Goal: Task Accomplishment & Management: Complete application form

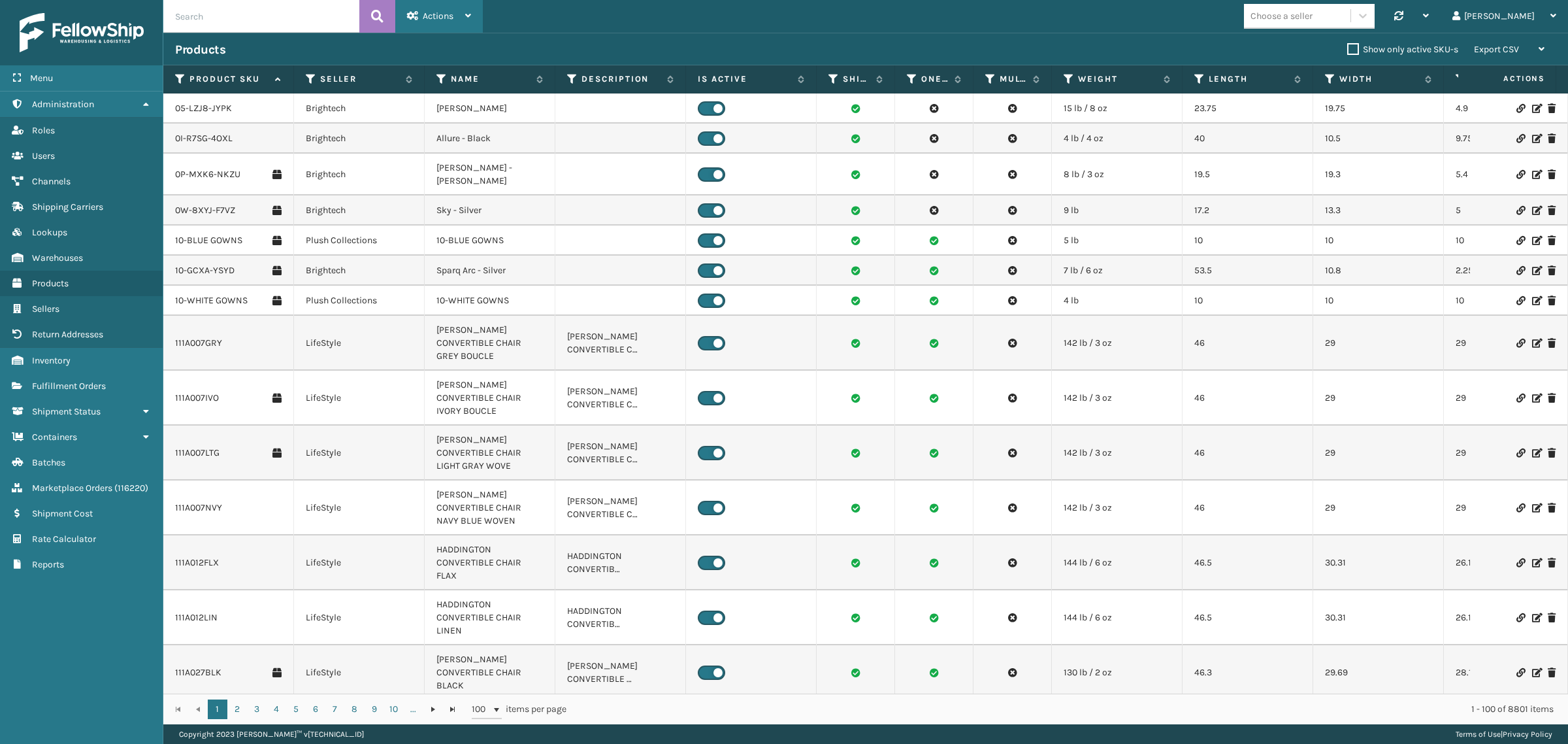
drag, startPoint x: 435, startPoint y: 17, endPoint x: 438, endPoint y: 28, distance: 11.4
click at [435, 17] on span "Actions" at bounding box center [438, 16] width 31 height 11
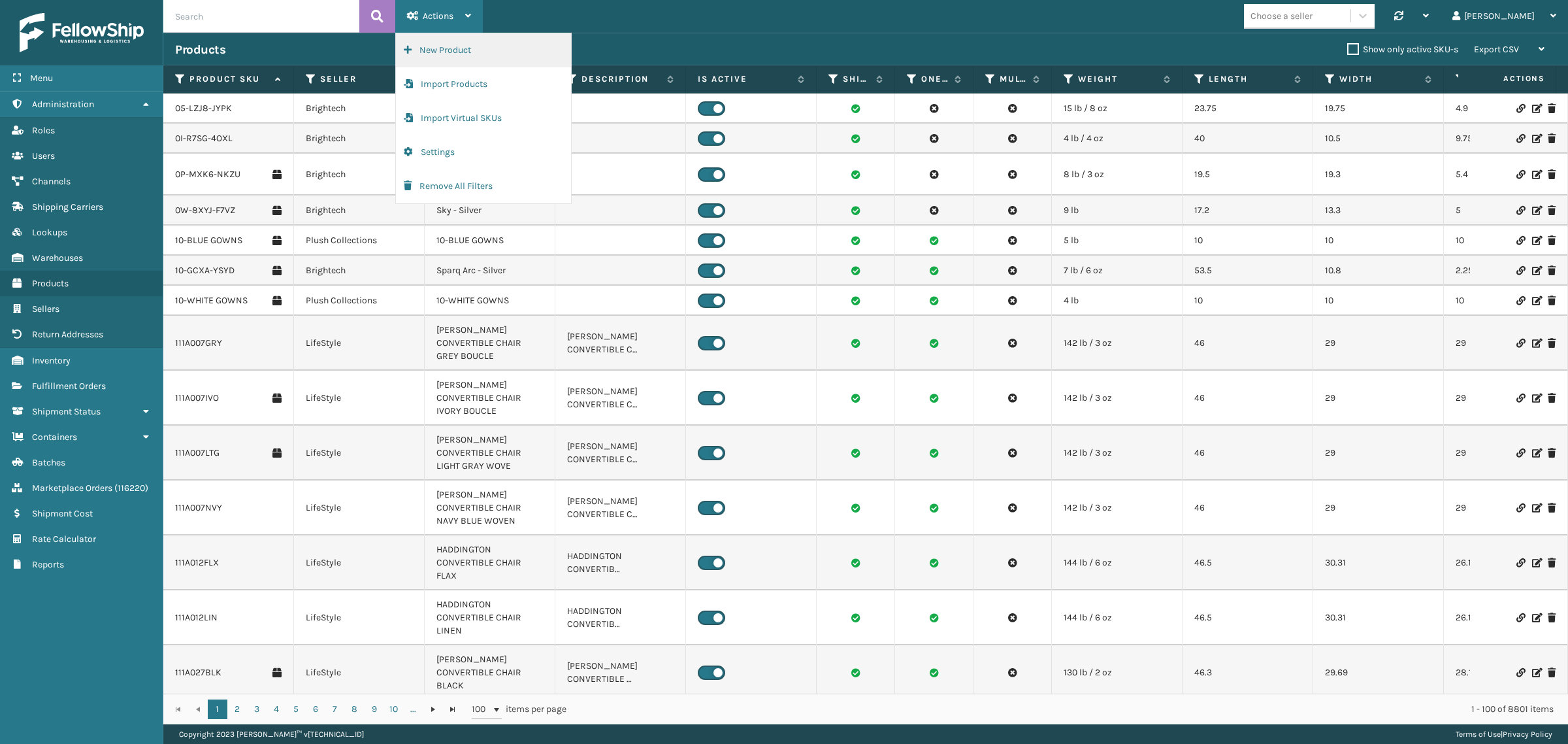
click at [436, 51] on button "New Product" at bounding box center [483, 50] width 175 height 34
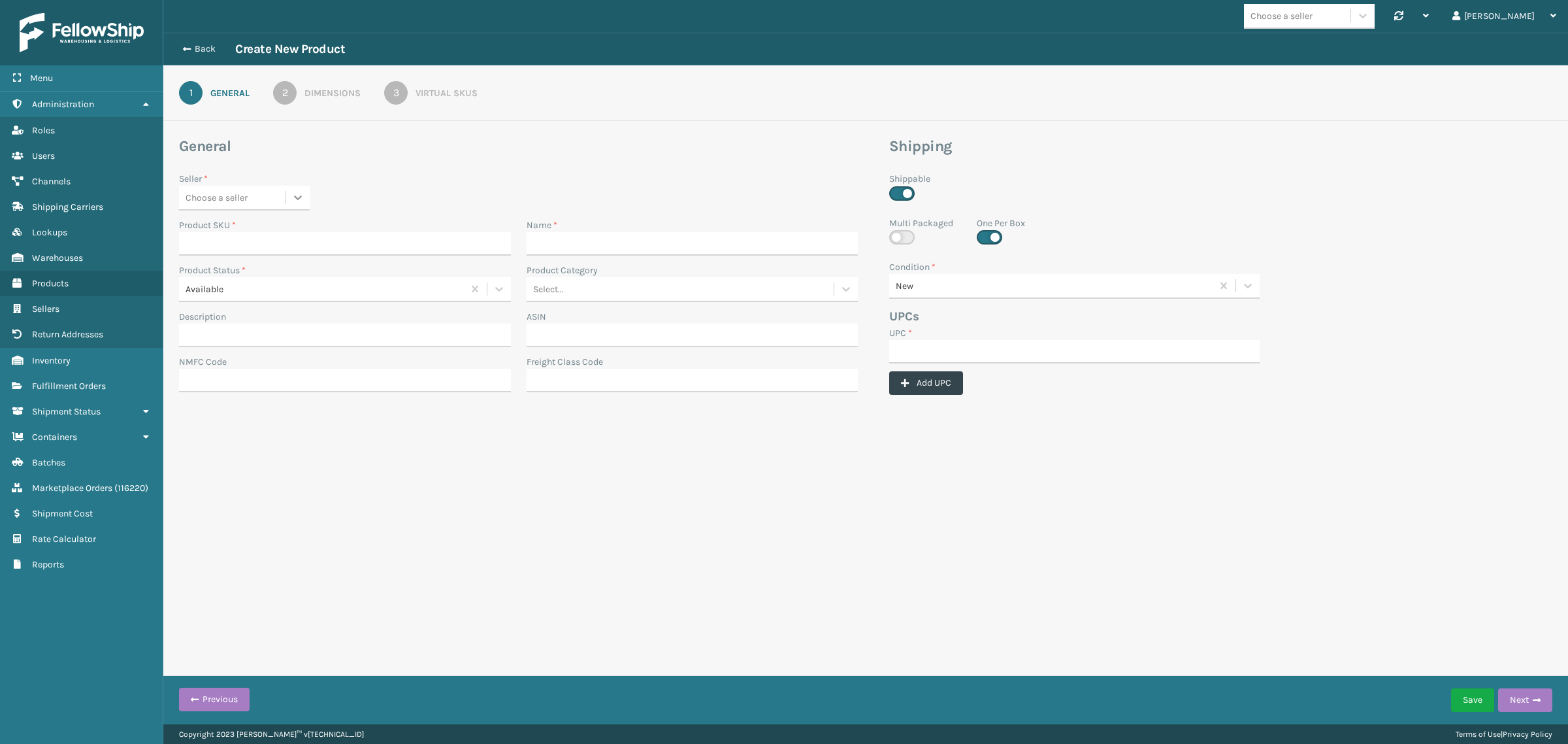
click at [294, 192] on icon at bounding box center [298, 197] width 13 height 13
type input "Jump"
click at [273, 243] on input "Product SKU *" at bounding box center [345, 244] width 332 height 24
paste input "DLH-K-22206-01"
type input "DLH-K-22206-01"
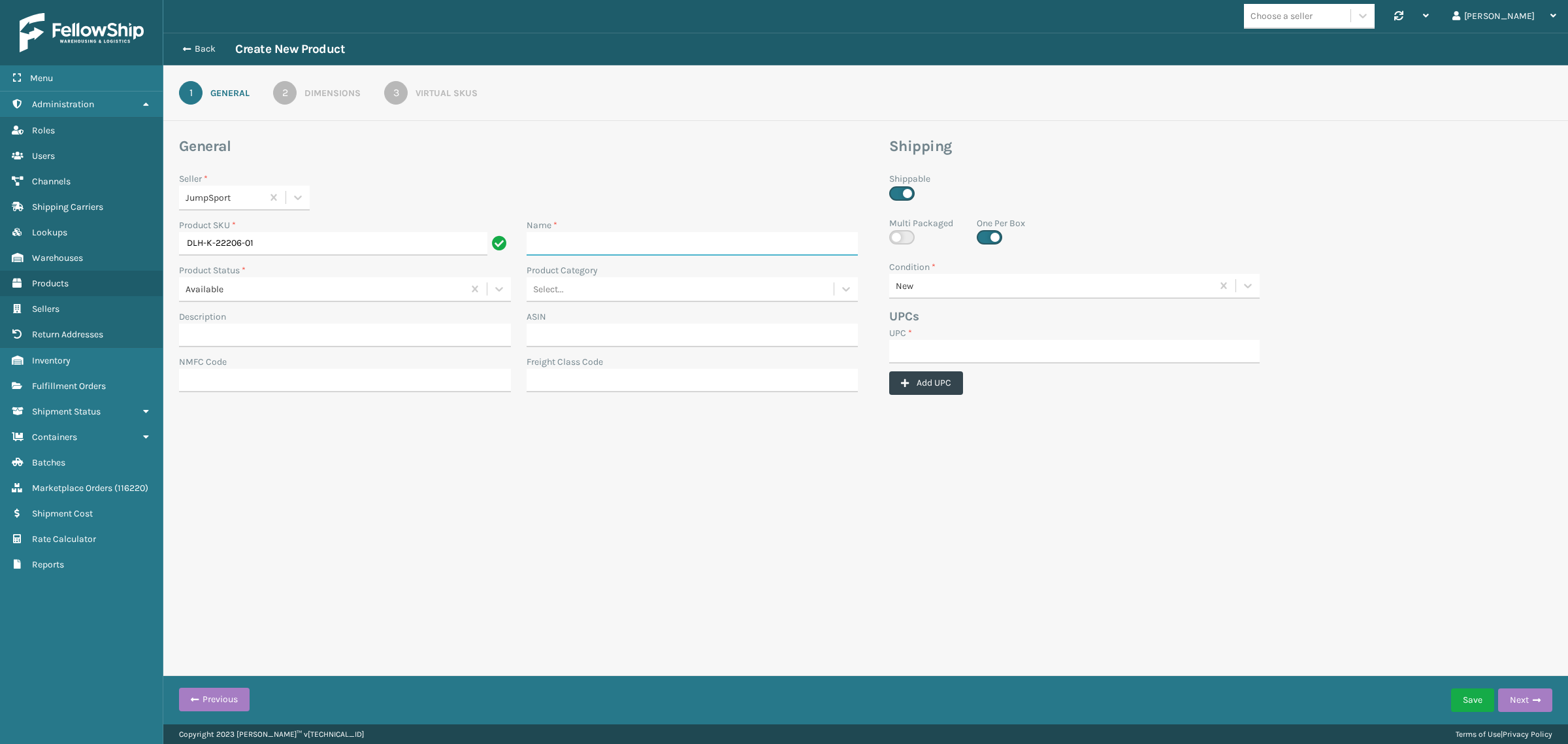
click at [623, 237] on input "Name *" at bounding box center [692, 244] width 332 height 24
paste input "Hydrogen packet, lemon 3.8oz. pouch of 12"
type input "Hydrogen packet, lemon 3.8oz. pouch of 12"
click at [1001, 348] on input "UPC *" at bounding box center [1074, 352] width 370 height 24
paste input "DLH-K-22206-01"
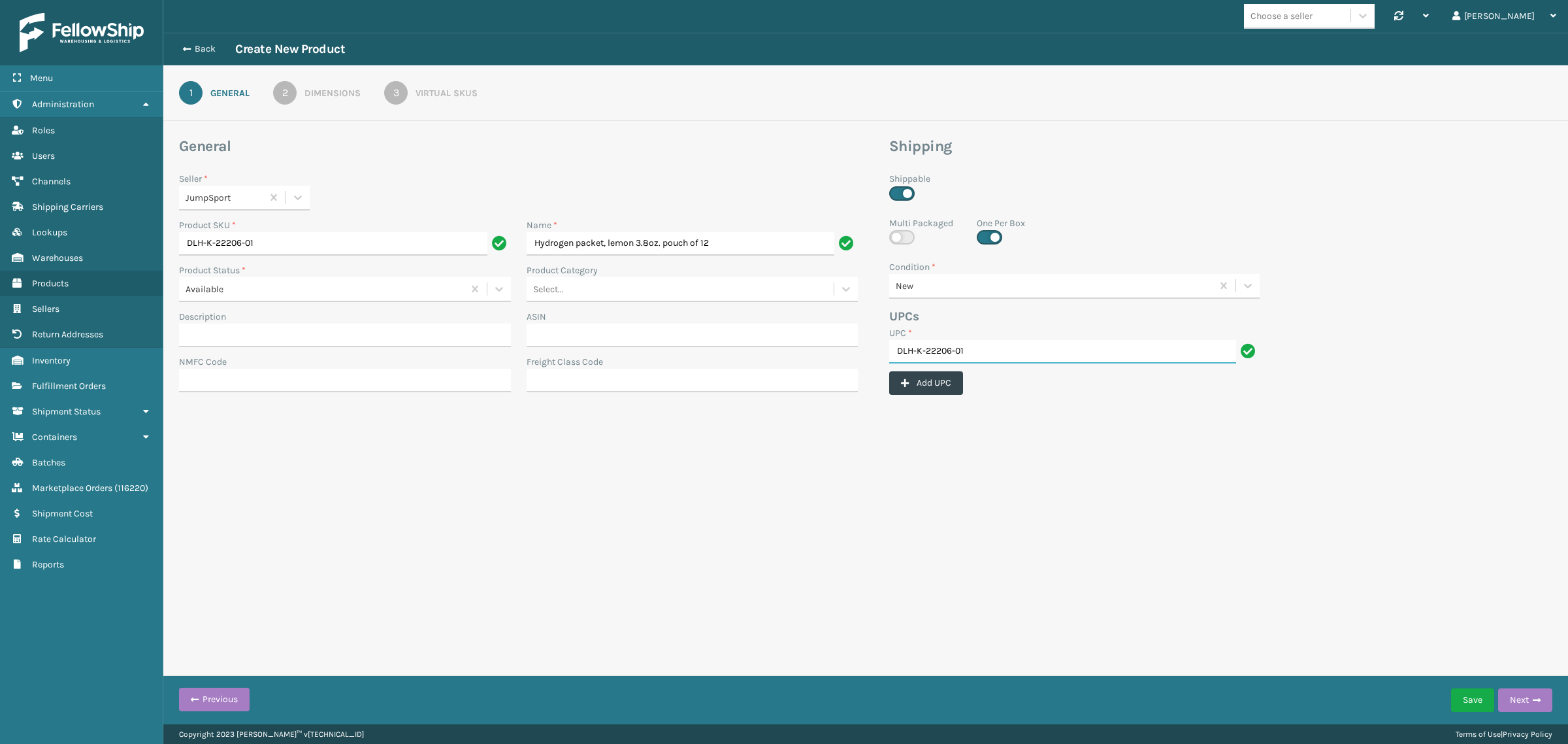
type input "DLH-K-22206-01"
click at [294, 94] on div "2" at bounding box center [285, 93] width 24 height 24
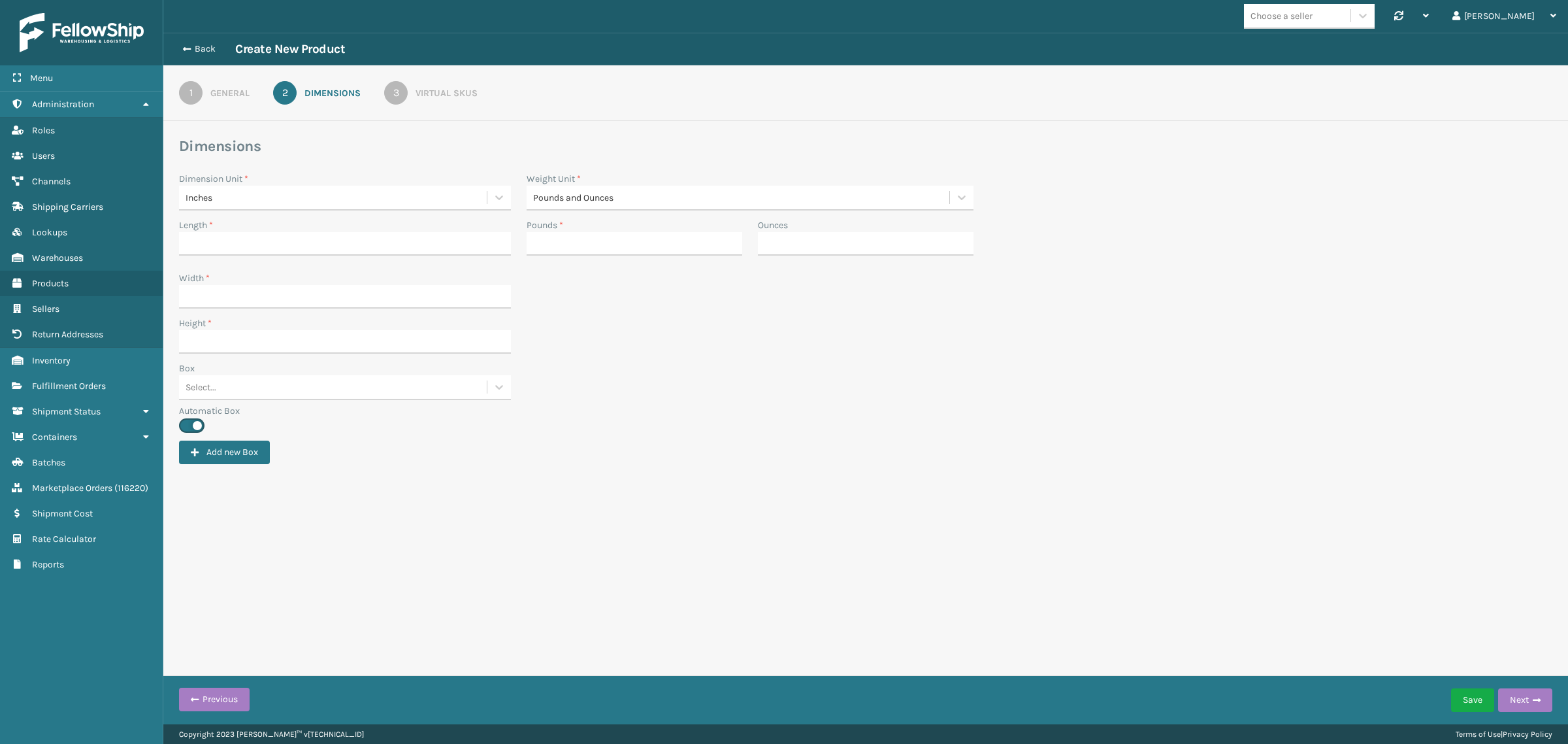
click at [240, 231] on div "Length *" at bounding box center [345, 225] width 332 height 14
click at [240, 249] on input "Length *" at bounding box center [345, 244] width 332 height 24
paste input "10"
type input "10"
drag, startPoint x: 185, startPoint y: 298, endPoint x: 204, endPoint y: 301, distance: 19.2
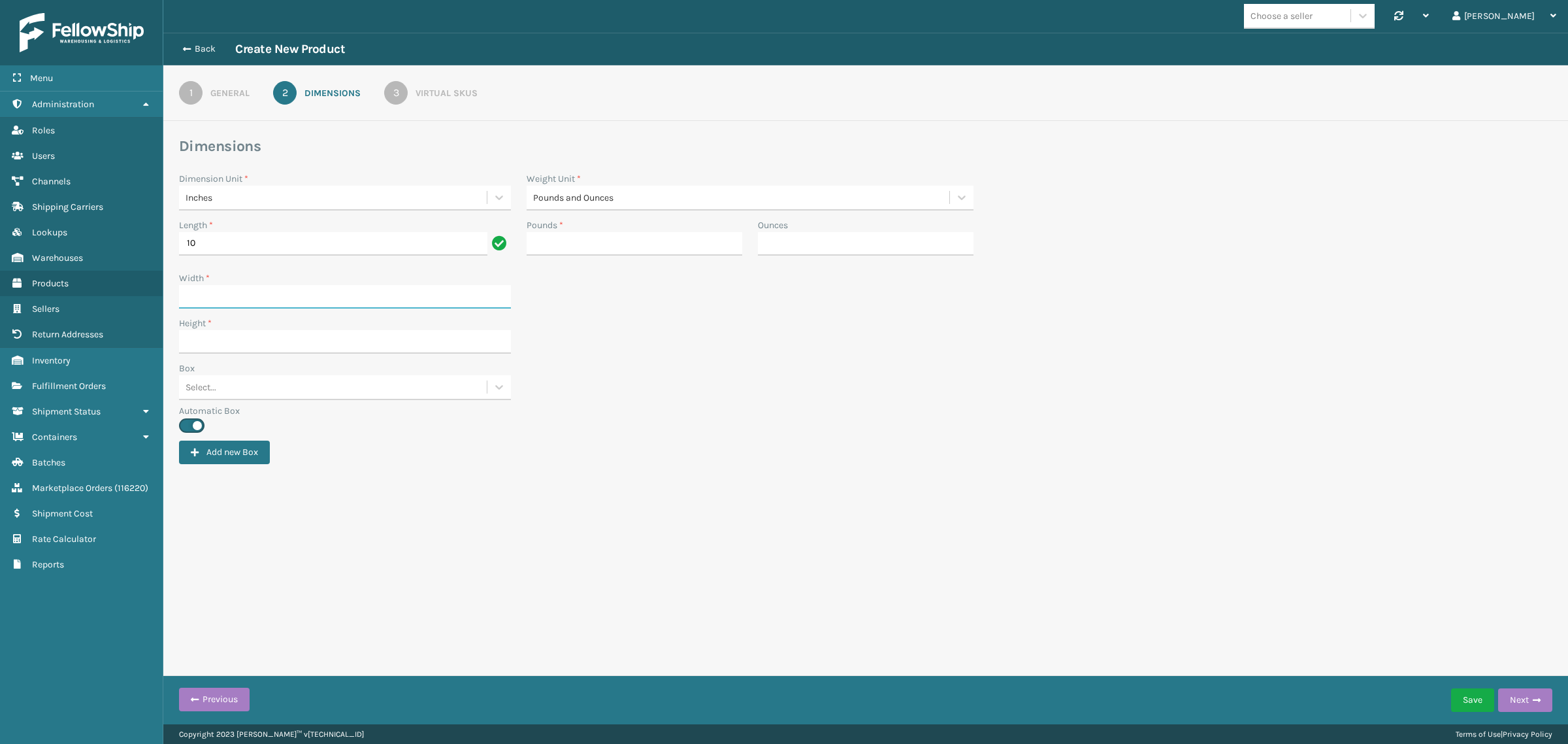
click at [185, 298] on input "Width *" at bounding box center [345, 297] width 332 height 24
paste input "10"
type input "10"
click at [213, 332] on input "Height *" at bounding box center [345, 342] width 332 height 24
paste input "10"
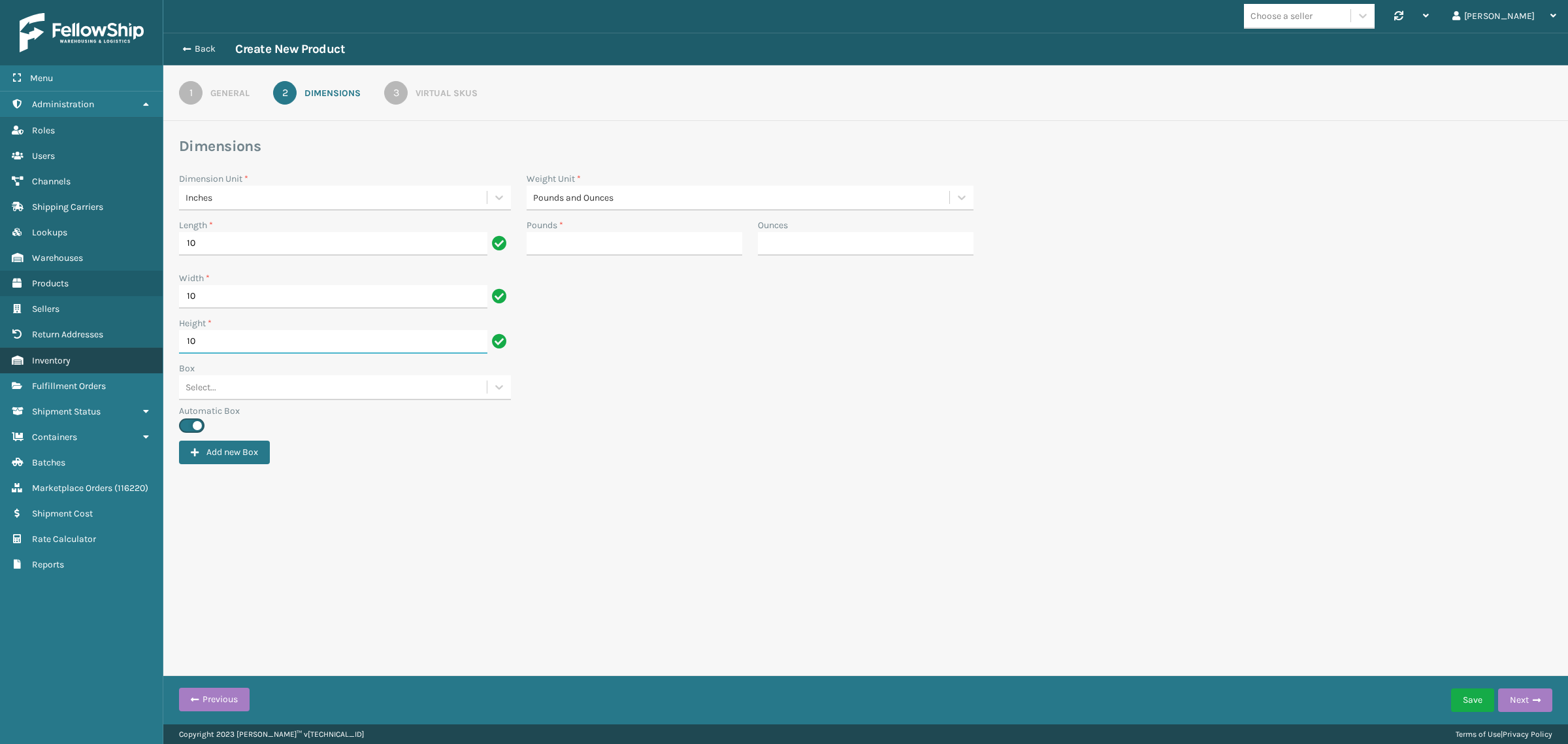
type input "10"
click at [641, 245] on input "Pounds *" at bounding box center [634, 244] width 215 height 24
paste input "4"
type input "4"
click at [399, 90] on div "3" at bounding box center [396, 93] width 24 height 24
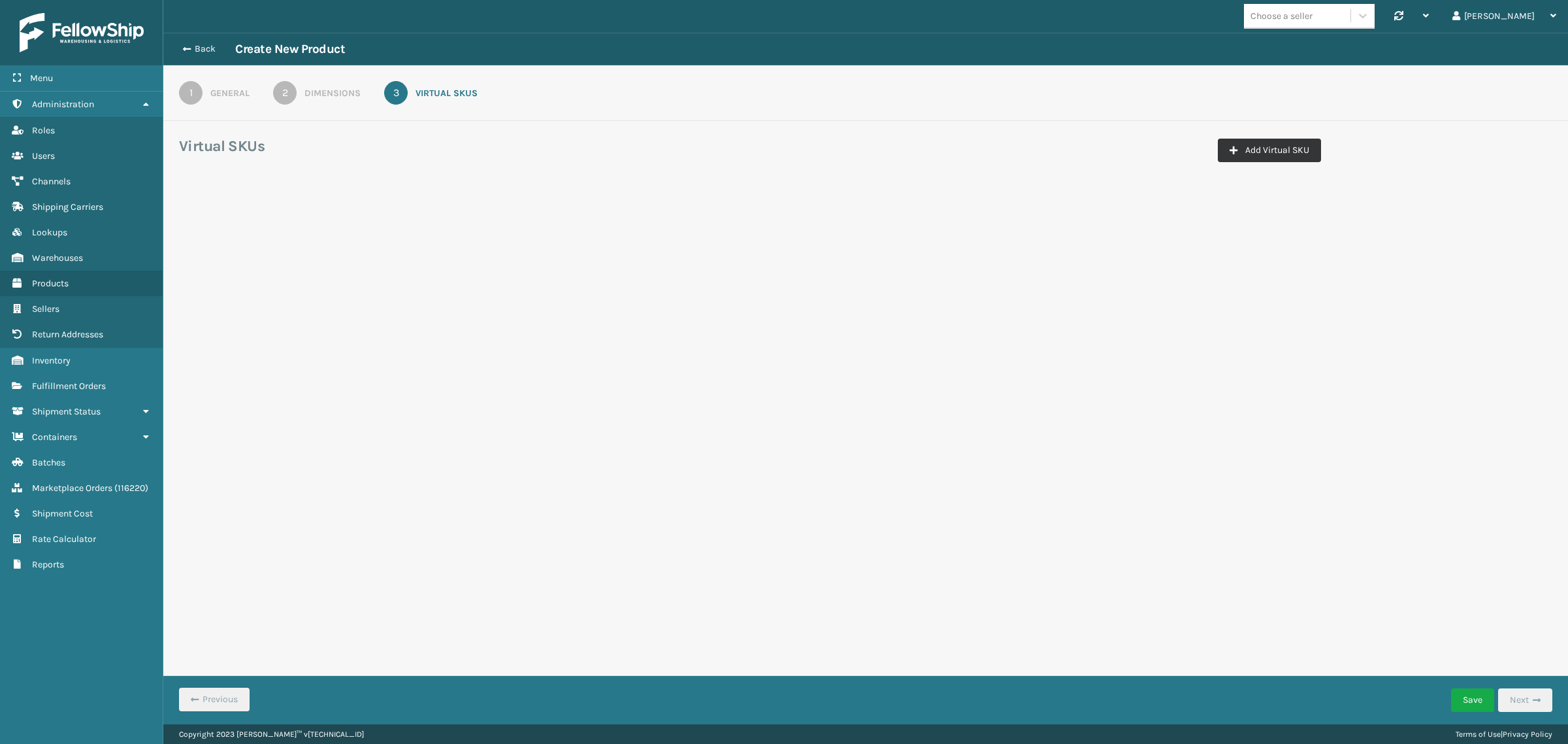
click at [1278, 144] on button "Add Virtual SKU" at bounding box center [1269, 150] width 103 height 24
click at [481, 226] on div "Select..." at bounding box center [453, 229] width 150 height 22
click at [465, 265] on div "JumpSport BigCommerce" at bounding box center [465, 262] width 174 height 24
click at [1287, 146] on button "Add Virtual SKU" at bounding box center [1269, 150] width 103 height 24
click at [423, 320] on div "Select..." at bounding box center [453, 319] width 150 height 22
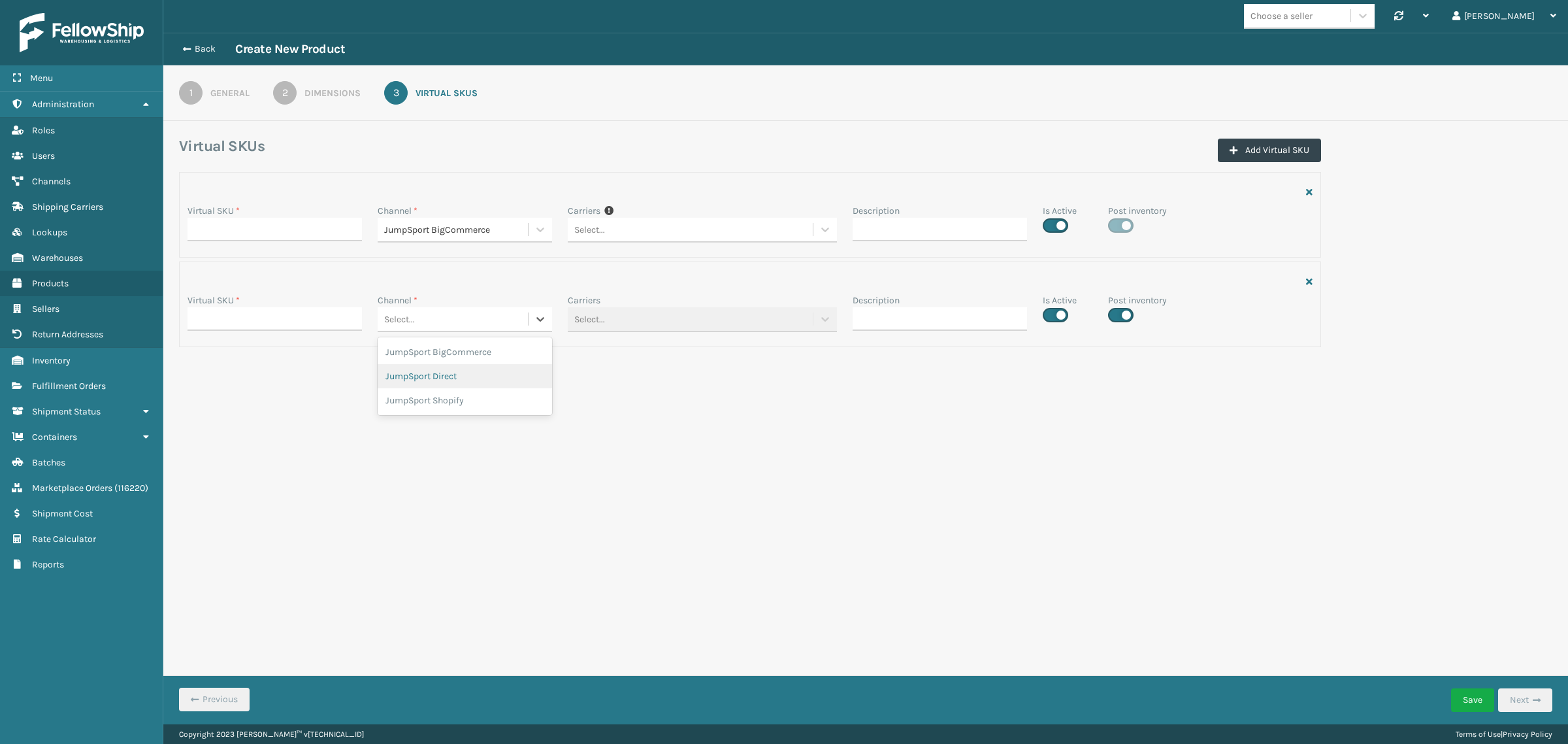
click at [430, 374] on div "JumpSport Direct" at bounding box center [465, 376] width 174 height 24
click at [1235, 150] on icon "button" at bounding box center [1233, 150] width 8 height 9
click at [405, 396] on label "Channel *" at bounding box center [397, 390] width 40 height 14
click at [442, 407] on div "Select..." at bounding box center [453, 408] width 150 height 22
click at [424, 491] on div "JumpSport Shopify" at bounding box center [465, 490] width 174 height 24
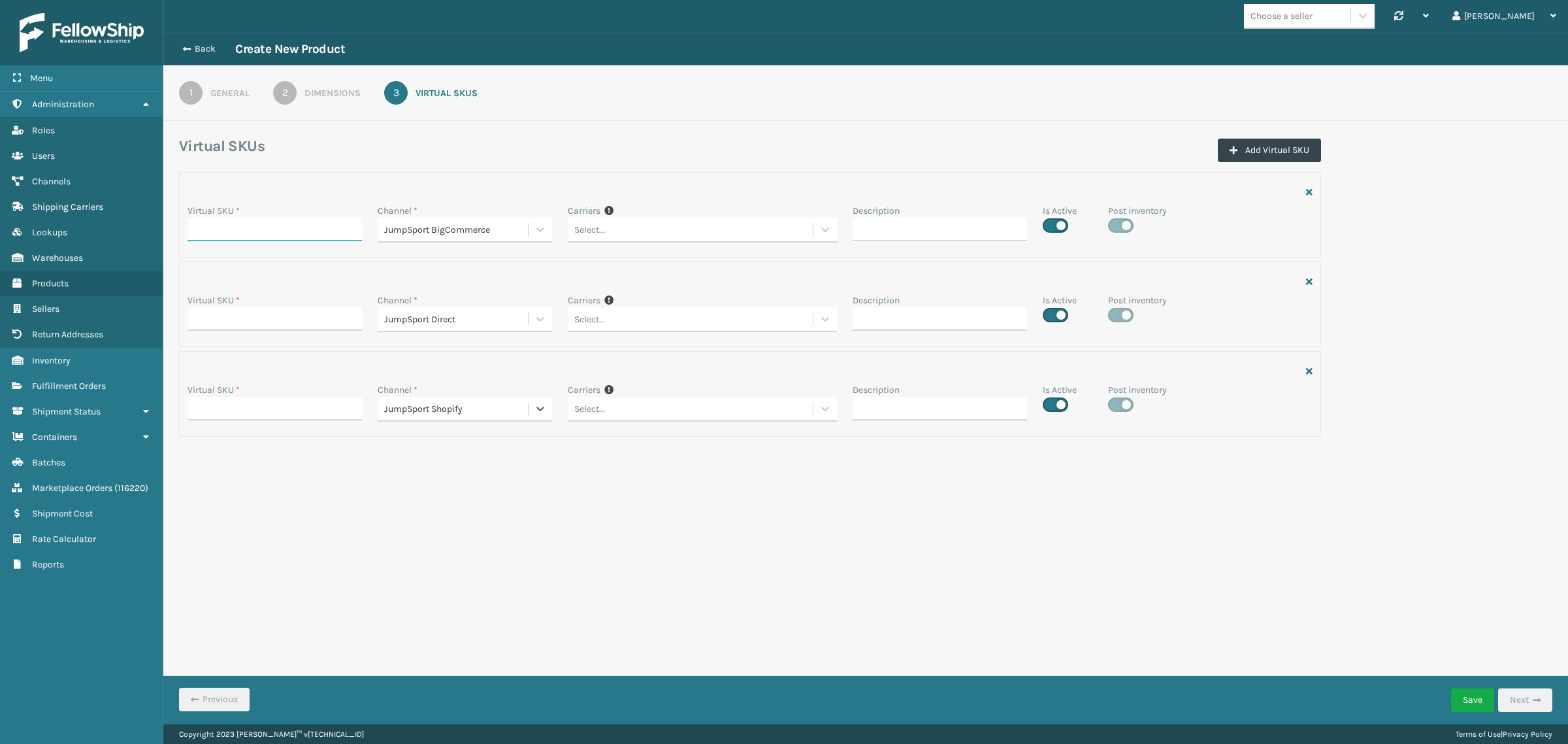
click at [266, 232] on input "Virtual SKU *" at bounding box center [274, 229] width 174 height 24
paste input "DLH-K-22206-01"
type input "DLH-K-22206-01"
click at [226, 311] on input "Virtual SKU *" at bounding box center [274, 319] width 174 height 24
paste input "DLH-K-22206-01"
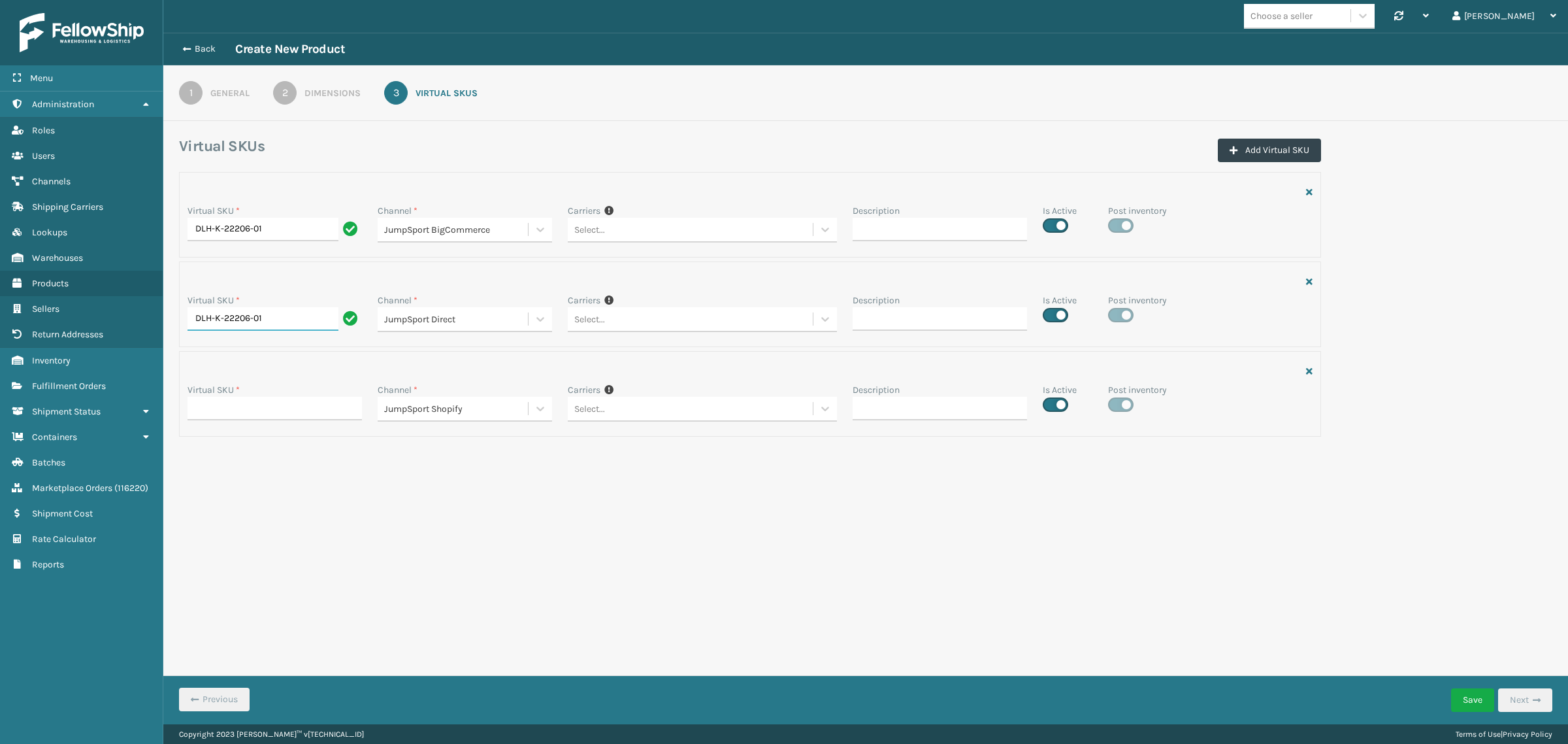
type input "DLH-K-22206-01"
click at [216, 412] on input "Virtual SKU *" at bounding box center [274, 408] width 174 height 24
paste input "DLH-K-22206-01"
type input "DLH-K-22206-01"
click at [289, 89] on div "2" at bounding box center [285, 93] width 24 height 24
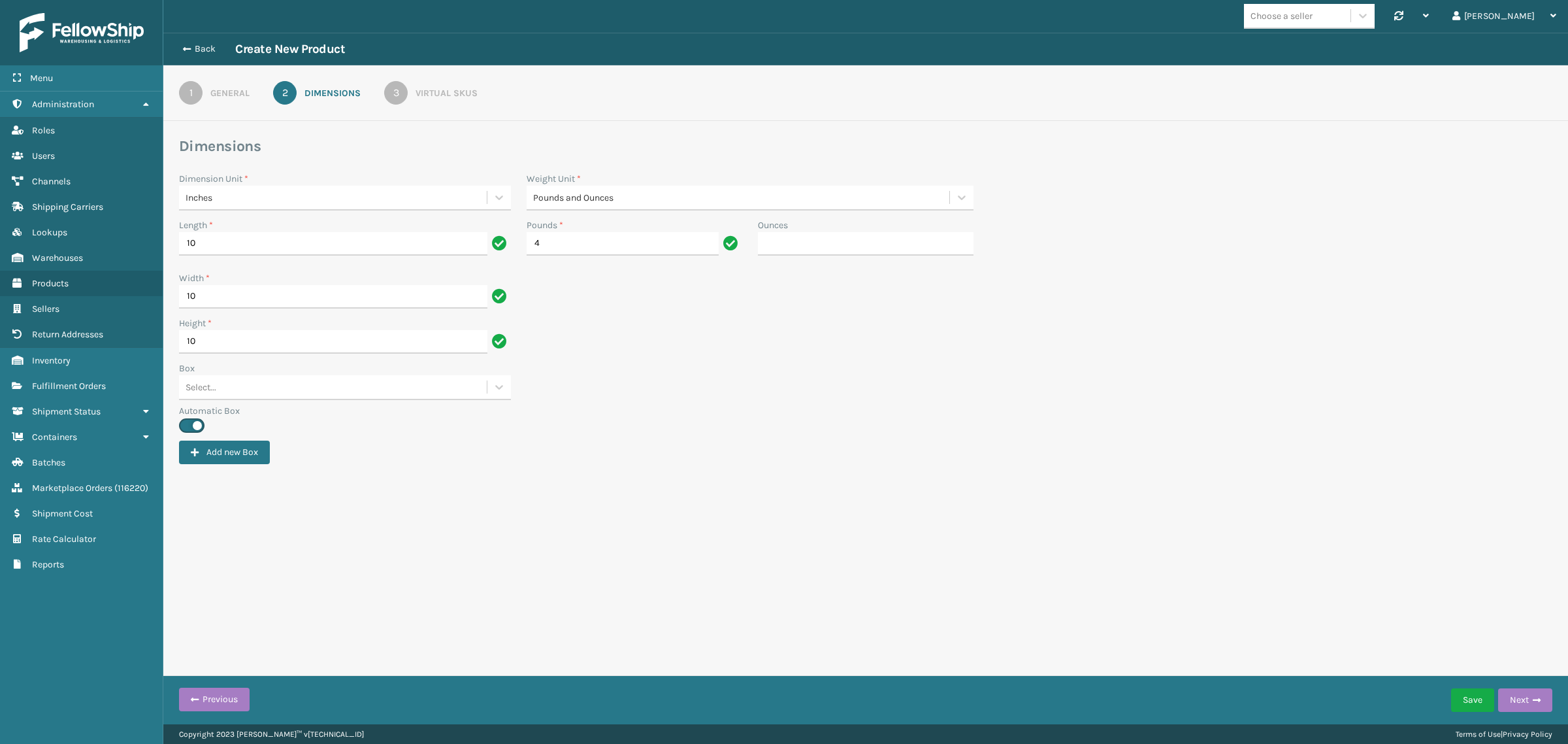
click at [178, 98] on link "1 General" at bounding box center [214, 93] width 117 height 24
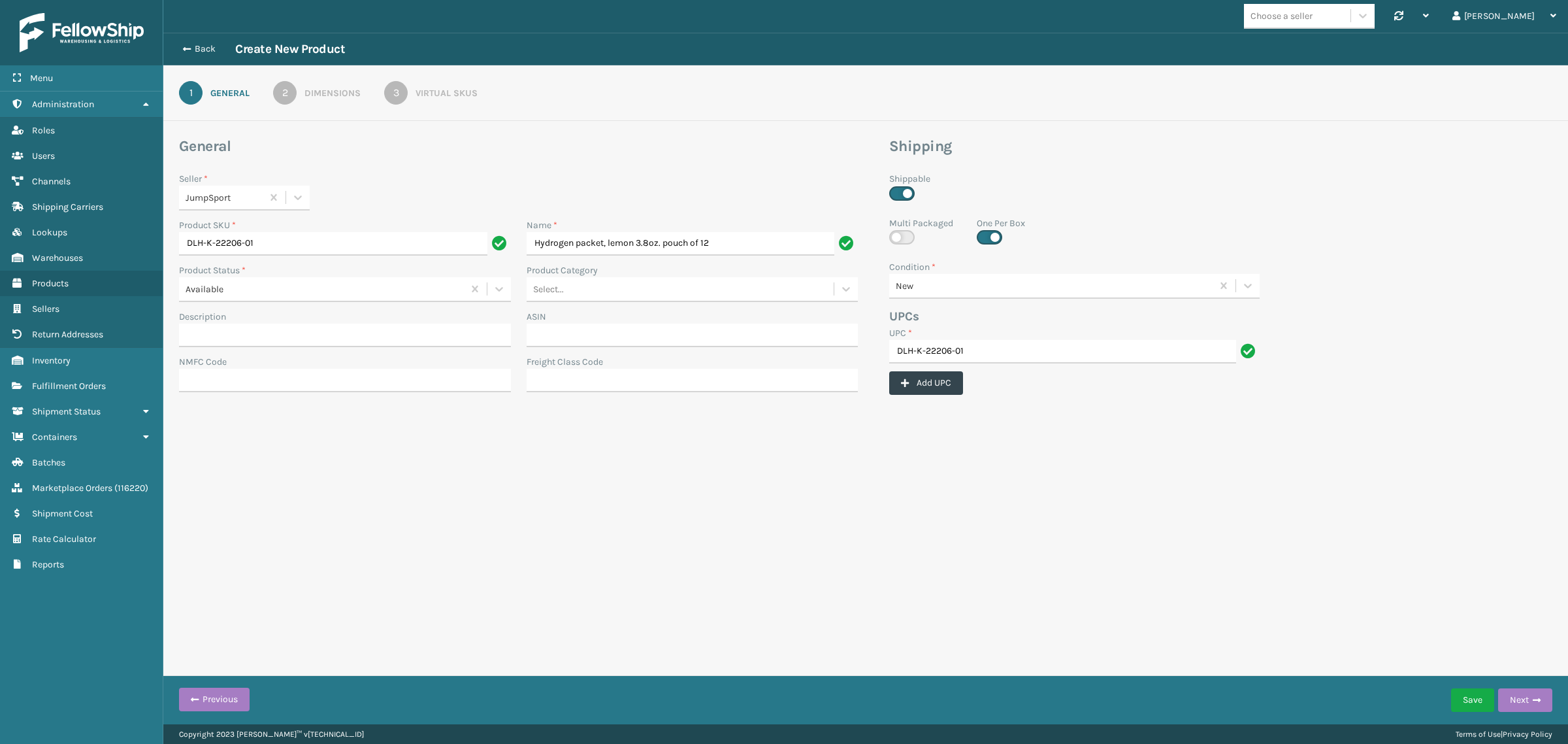
click at [298, 89] on link "2 Dimensions" at bounding box center [317, 93] width 135 height 24
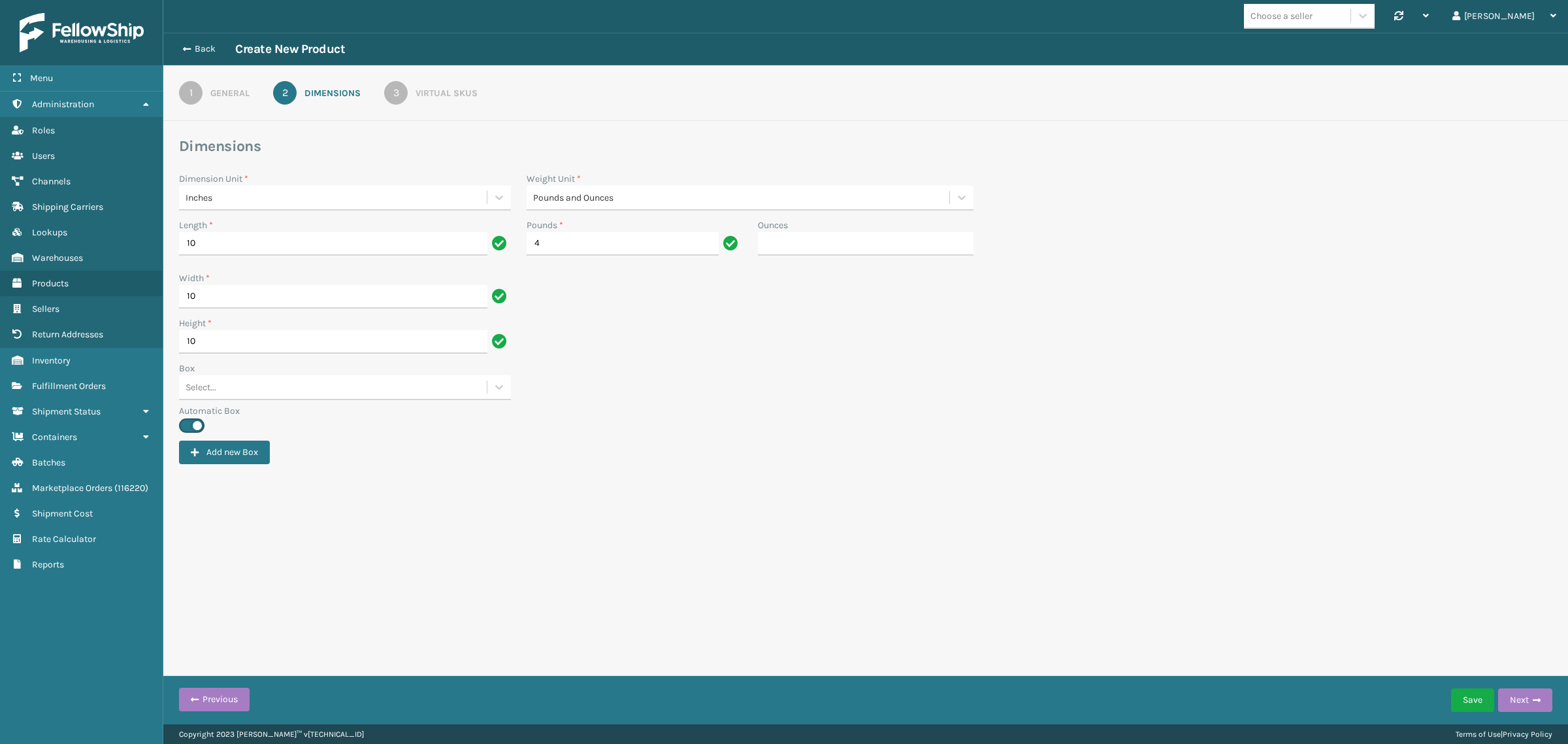
click at [399, 90] on div "3" at bounding box center [396, 93] width 24 height 24
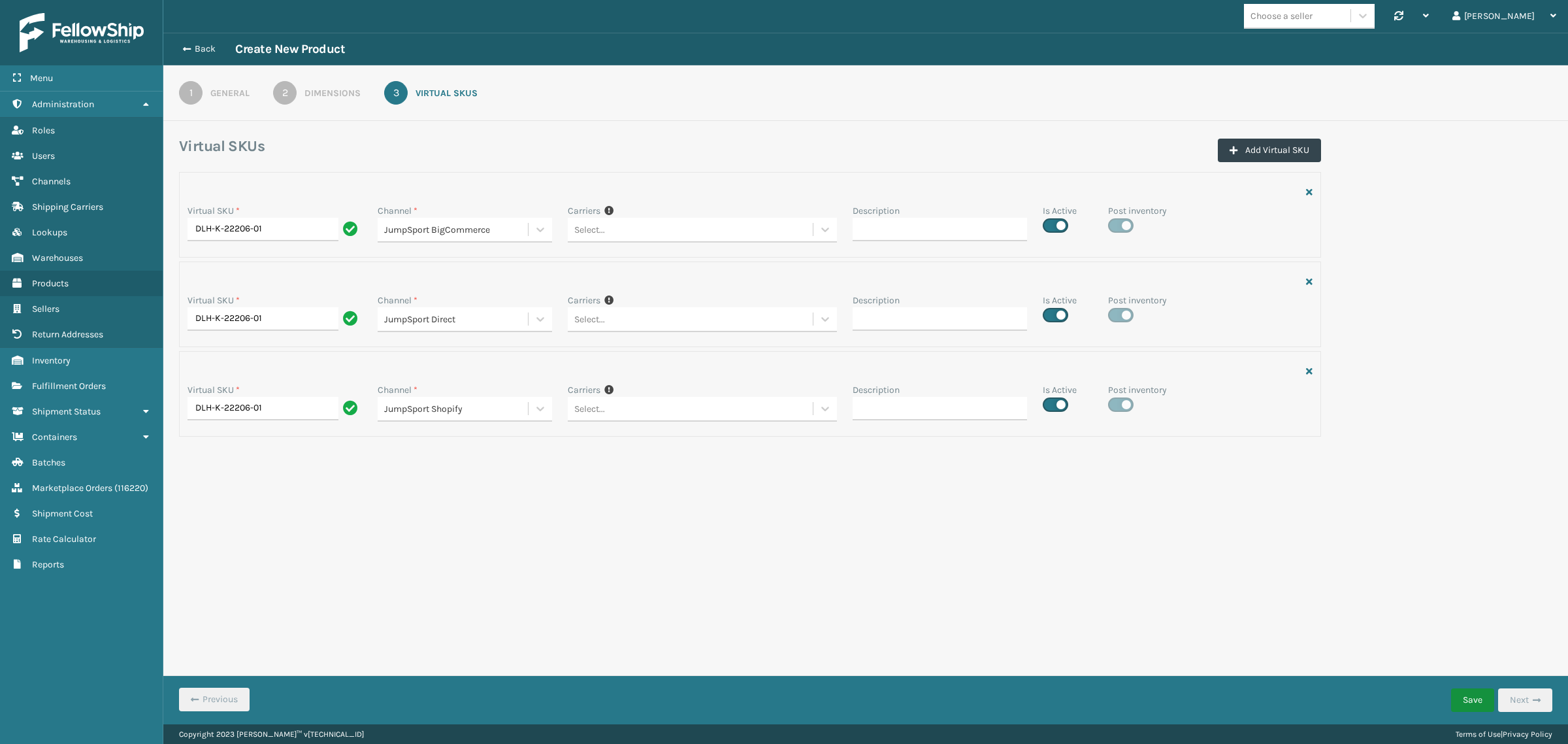
click at [1474, 697] on button "Save" at bounding box center [1472, 700] width 43 height 24
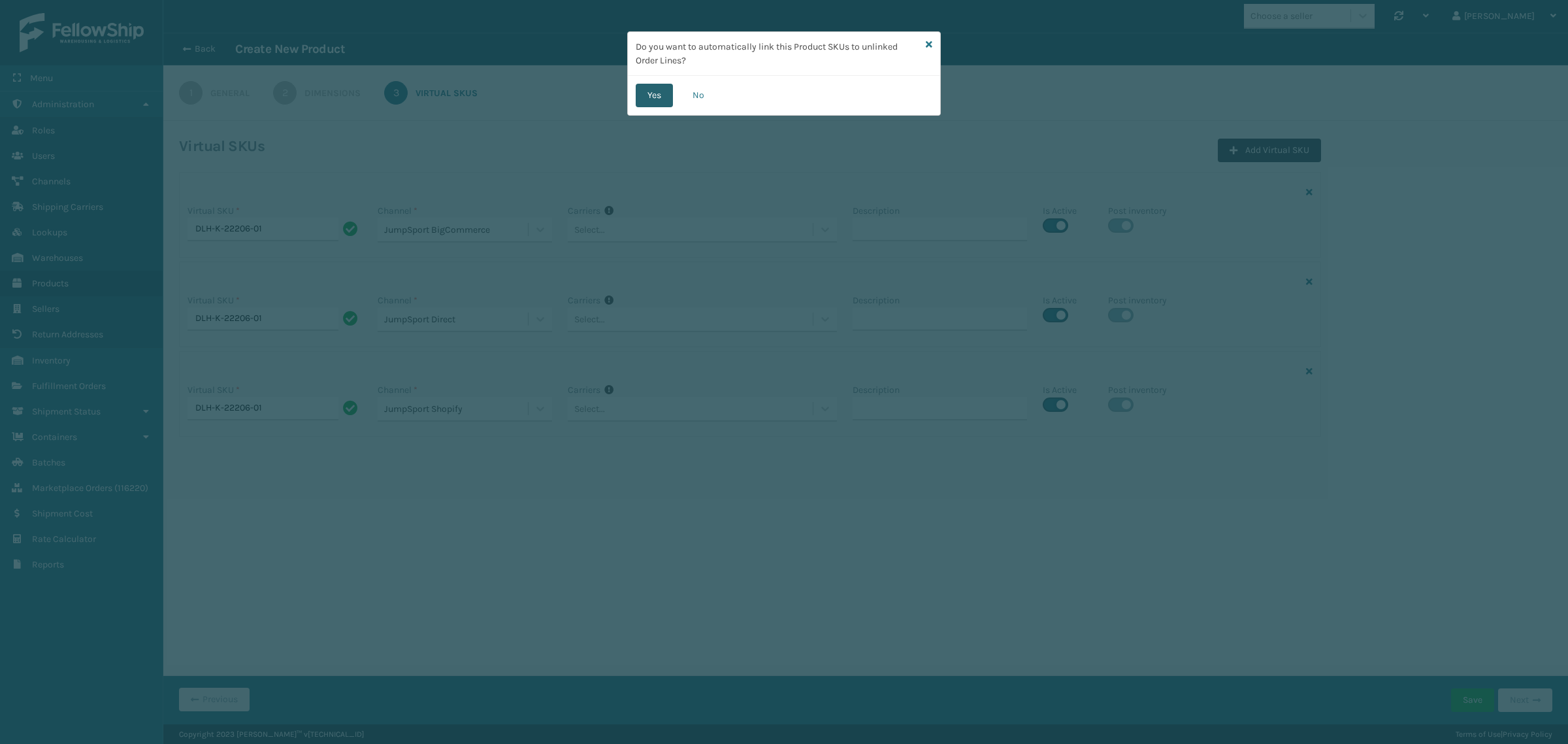
click at [654, 92] on button "Yes" at bounding box center [654, 95] width 37 height 24
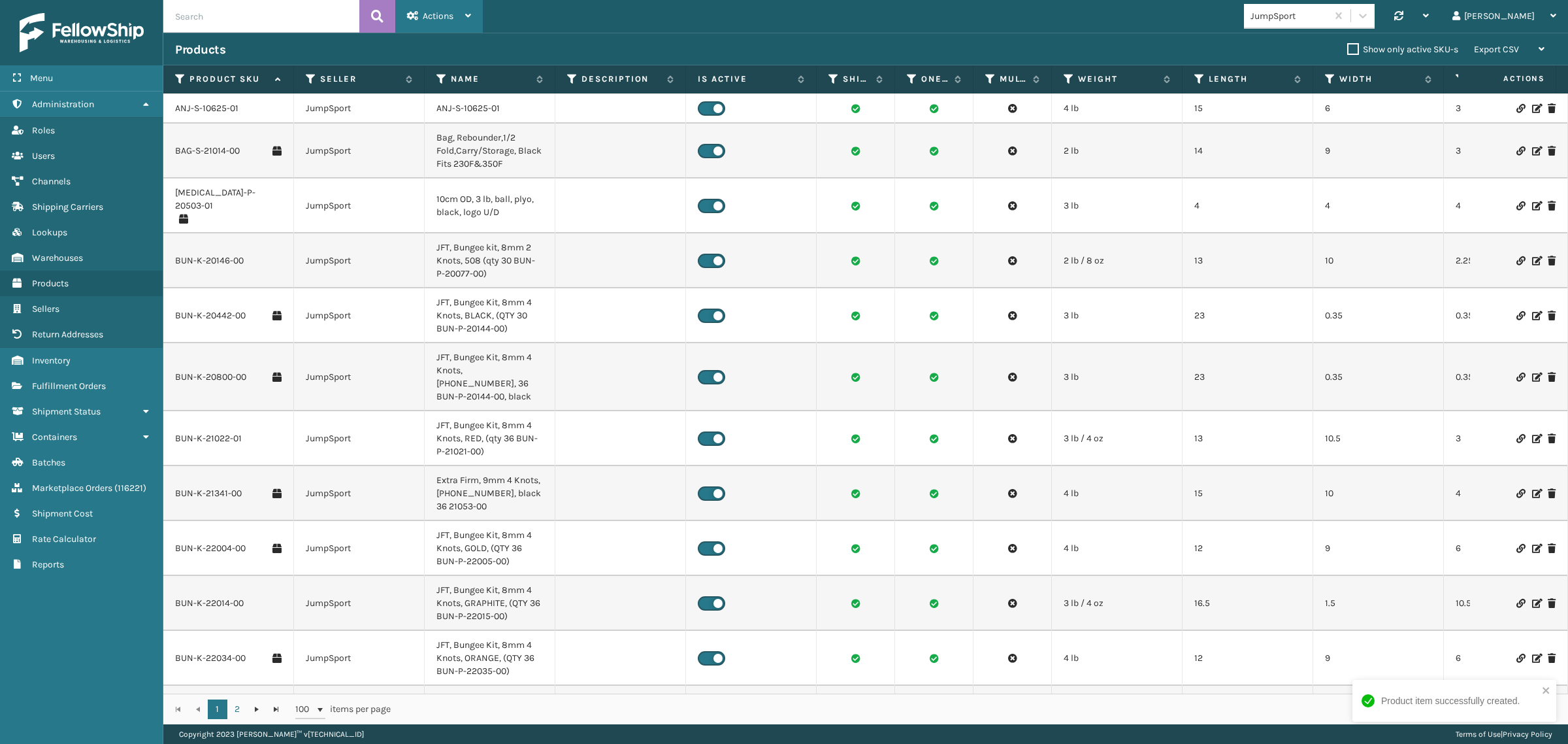
click at [468, 15] on icon at bounding box center [468, 15] width 6 height 9
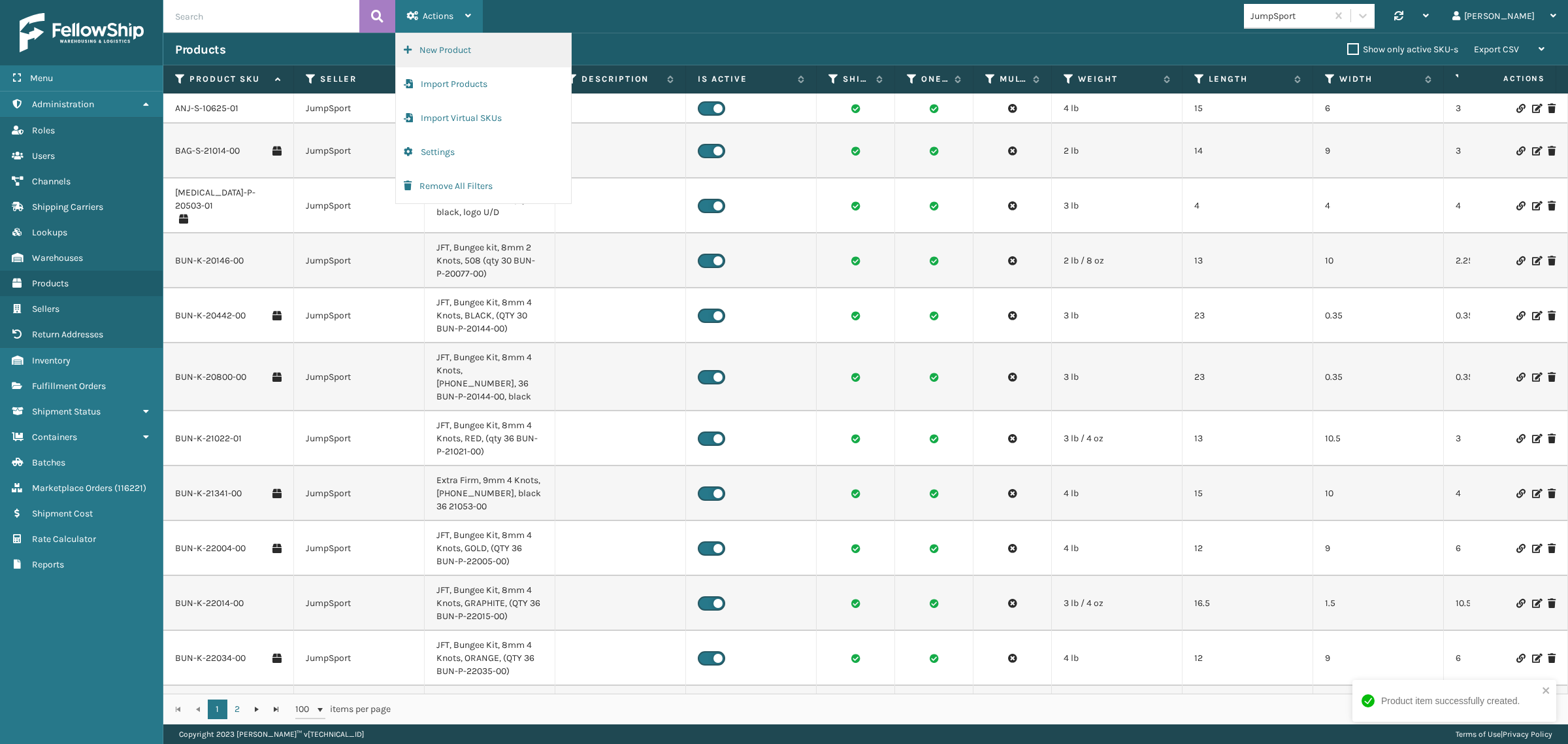
click at [466, 44] on button "New Product" at bounding box center [483, 50] width 175 height 34
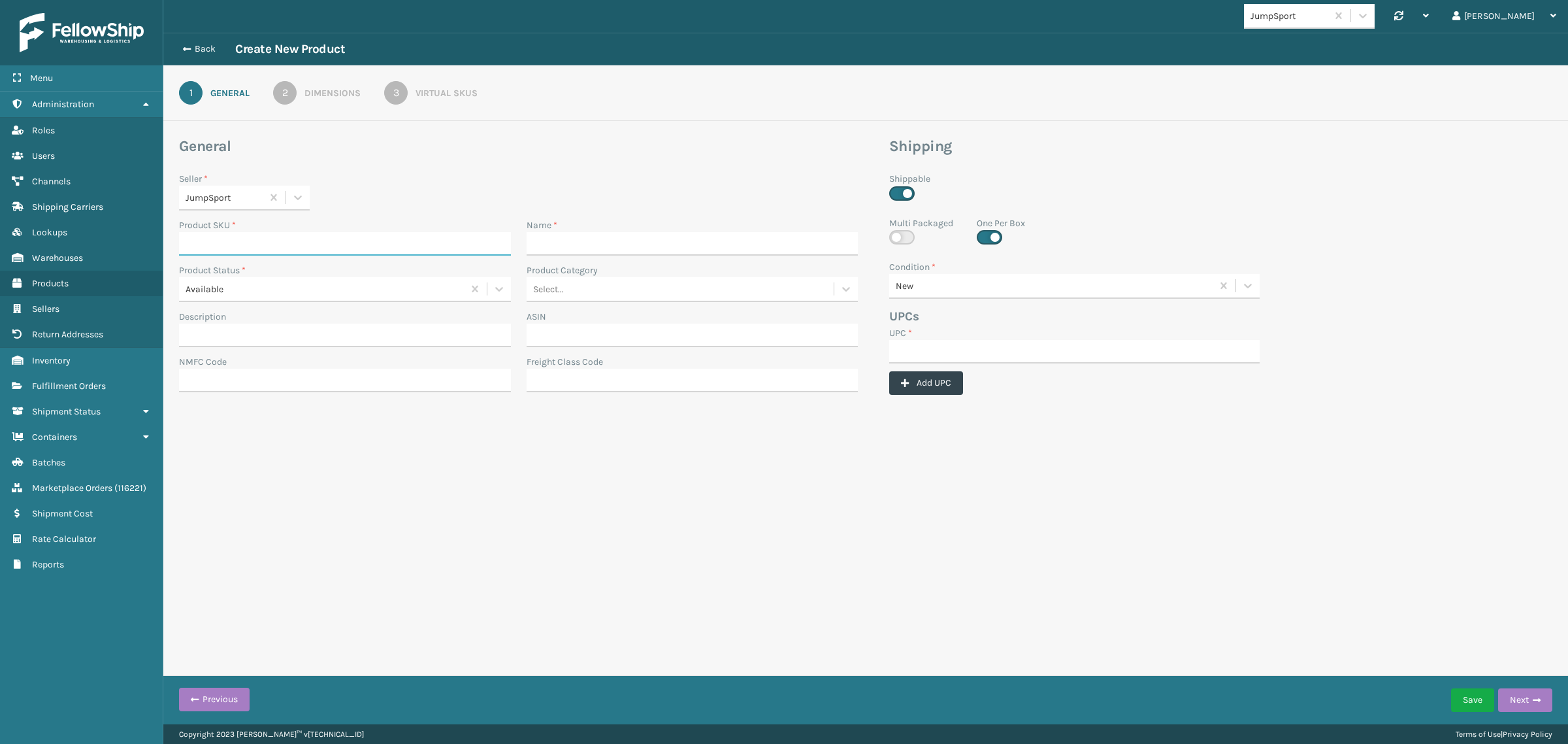
click at [252, 242] on input "Product SKU *" at bounding box center [345, 244] width 332 height 24
paste input "DLH-K-22206-02"
type input "DLH-K-22206-02"
click at [567, 240] on input "Name *" at bounding box center [692, 244] width 332 height 24
paste input "Hydrogen packet, lemon 3.8oz. pouch of 30"
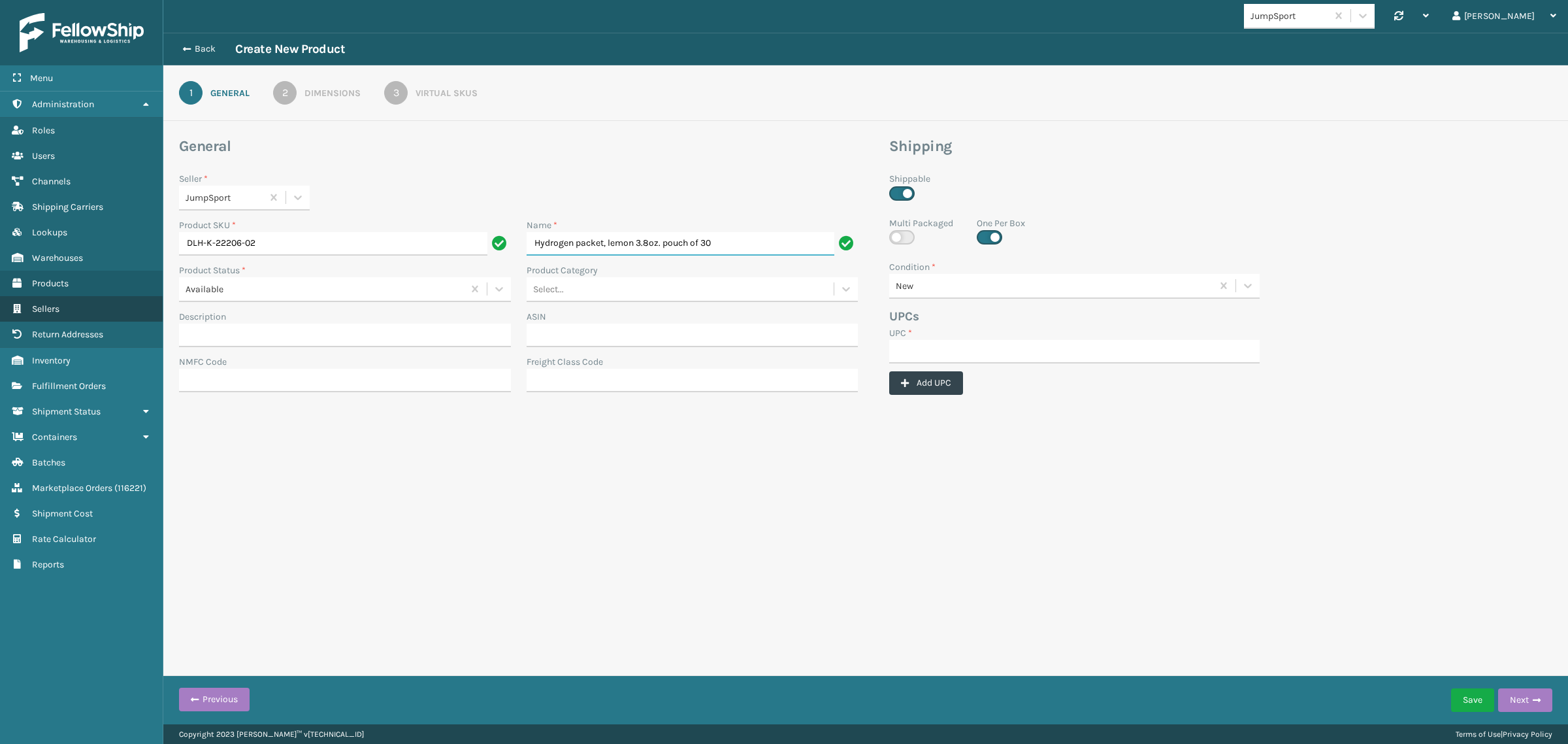
type input "Hydrogen packet, lemon 3.8oz. pouch of 30"
click at [987, 351] on input "UPC *" at bounding box center [1074, 352] width 370 height 24
paste input "DLH-K-22206-02"
type input "DLH-K-22206-02"
click at [294, 89] on div "2" at bounding box center [285, 93] width 24 height 24
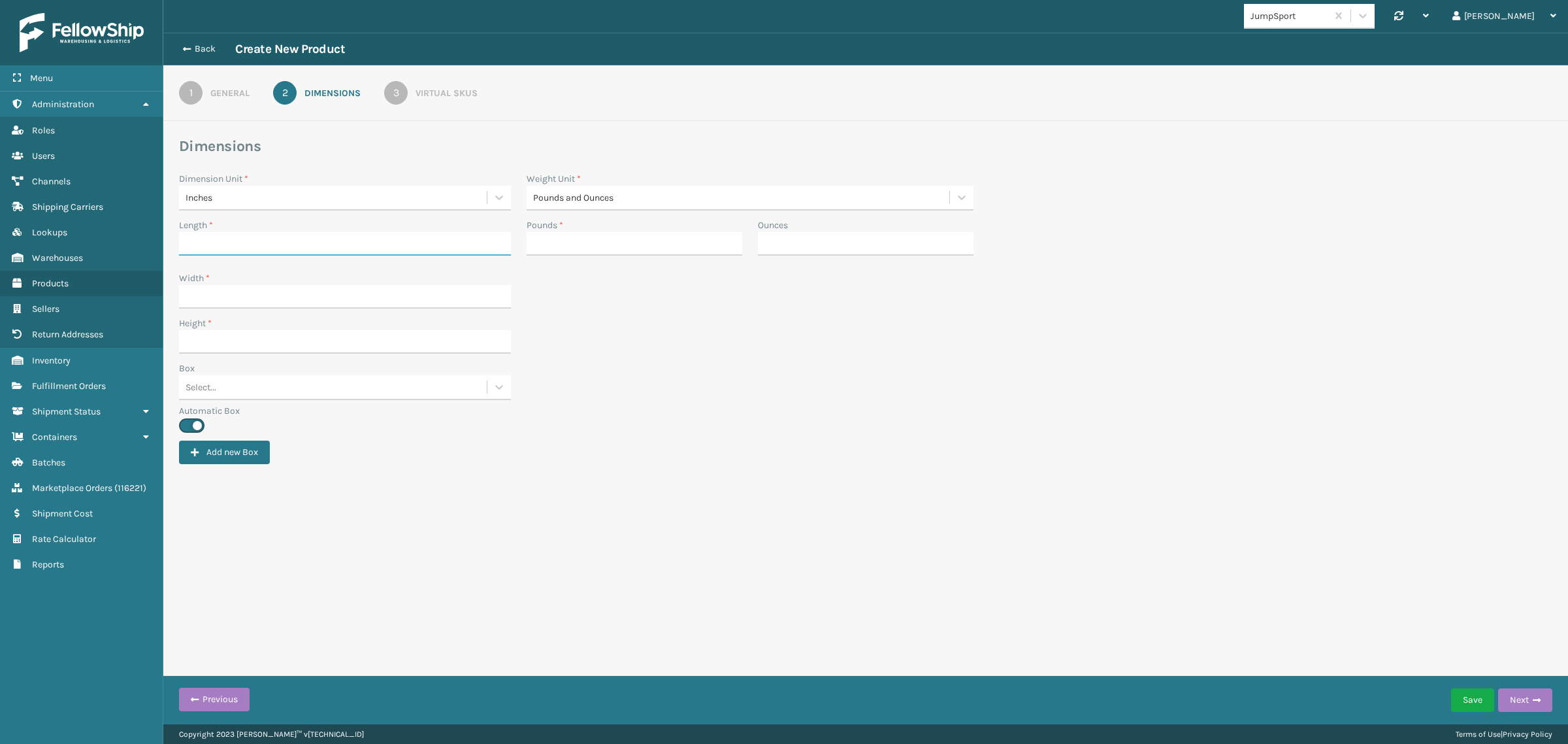
click at [240, 235] on input "Length *" at bounding box center [345, 244] width 332 height 24
paste input "17"
type input "17"
click at [197, 289] on input "Width *" at bounding box center [345, 297] width 332 height 24
paste input "13"
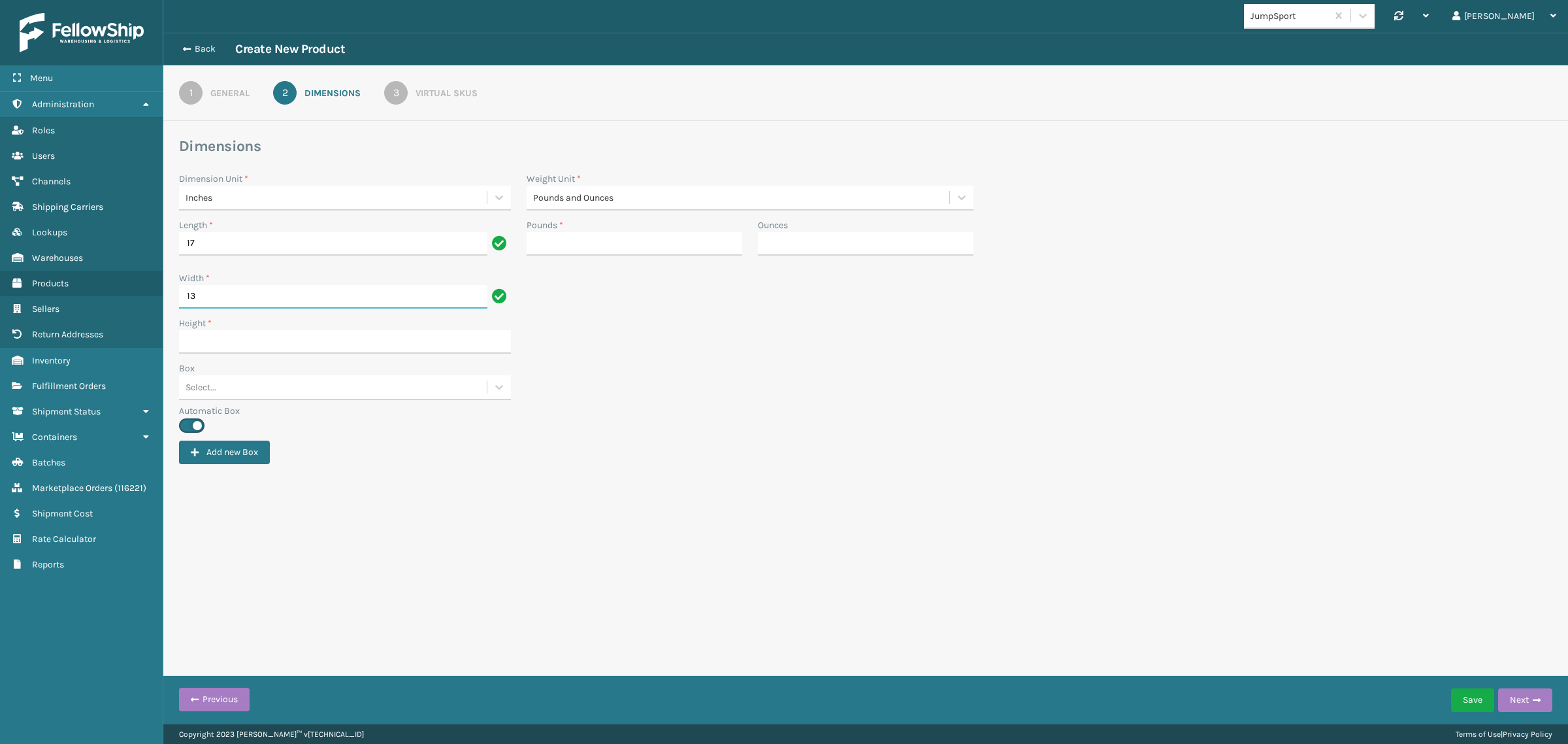
type input "13"
click at [194, 333] on input "Height *" at bounding box center [345, 342] width 332 height 24
paste input "13"
type input "13"
click at [572, 237] on input "Pounds *" at bounding box center [634, 244] width 215 height 24
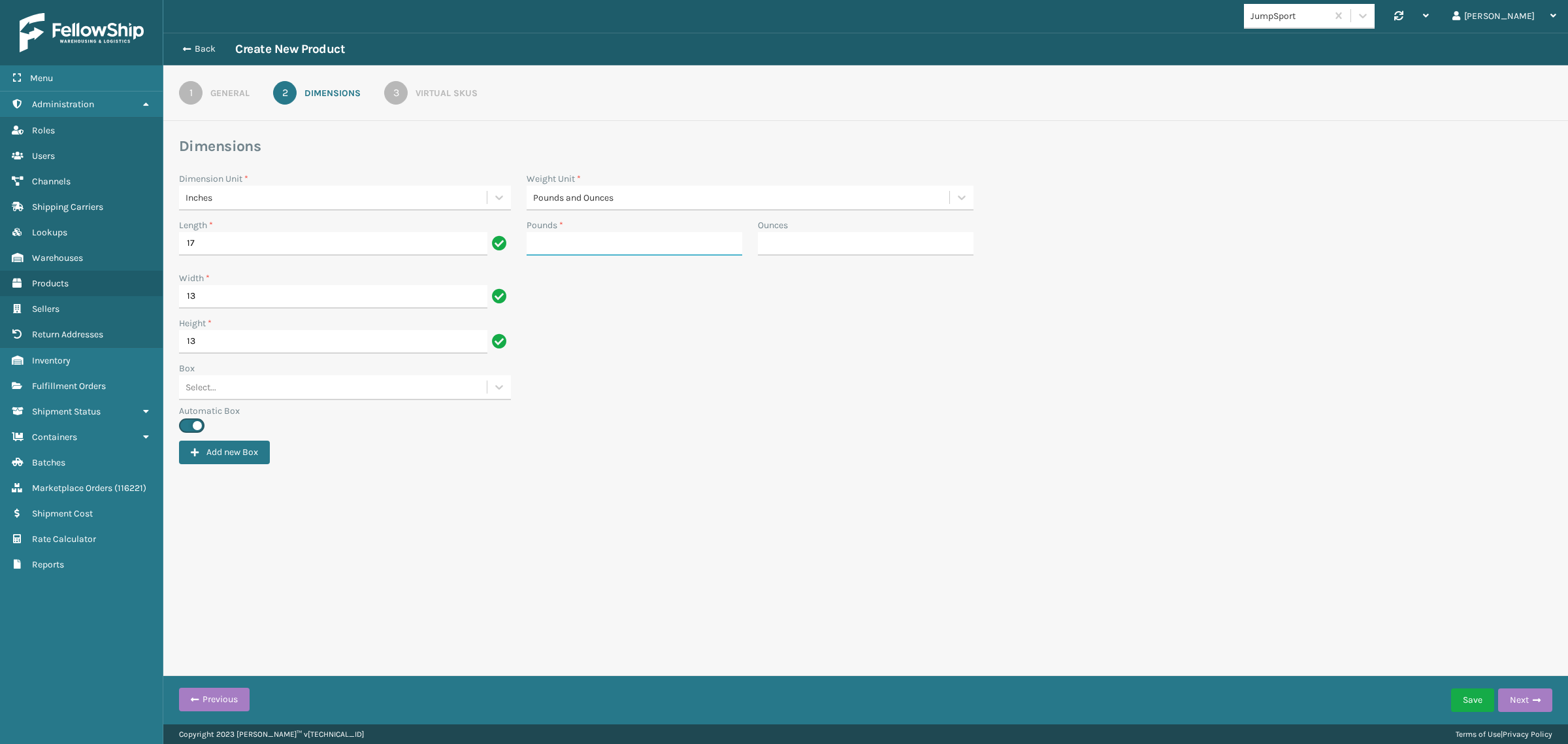
paste input "9.5"
click at [540, 308] on div "Width * 13" at bounding box center [865, 293] width 1389 height 45
type input "9"
type input "8"
click at [399, 85] on div "3" at bounding box center [396, 93] width 24 height 24
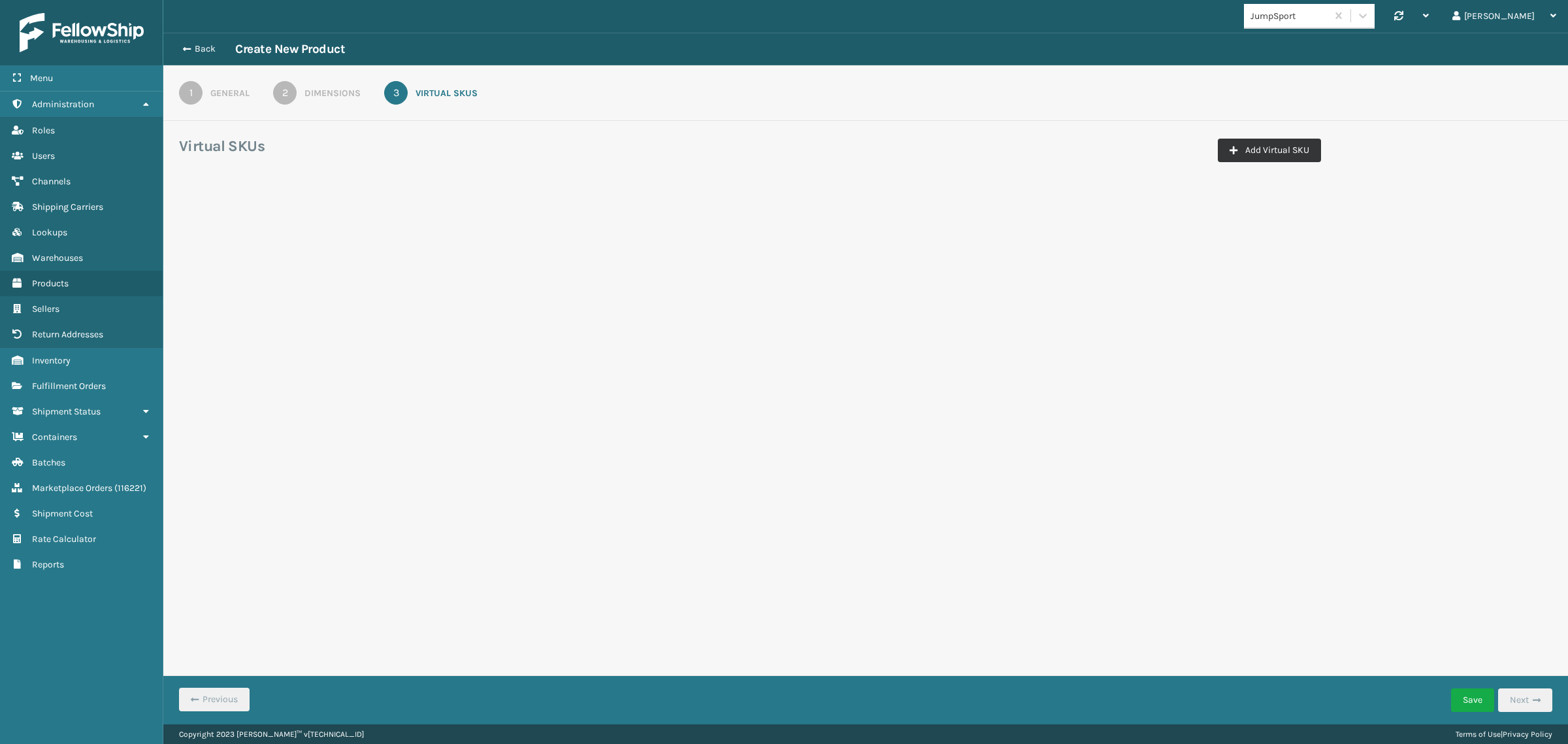
click at [1259, 151] on button "Add Virtual SKU" at bounding box center [1269, 150] width 103 height 24
click at [417, 226] on div "Select..." at bounding box center [453, 229] width 150 height 22
click at [431, 257] on div "JumpSport BigCommerce" at bounding box center [465, 262] width 174 height 24
click at [1266, 144] on button "Add Virtual SKU" at bounding box center [1269, 150] width 103 height 24
click at [465, 317] on div "Select..." at bounding box center [453, 319] width 150 height 22
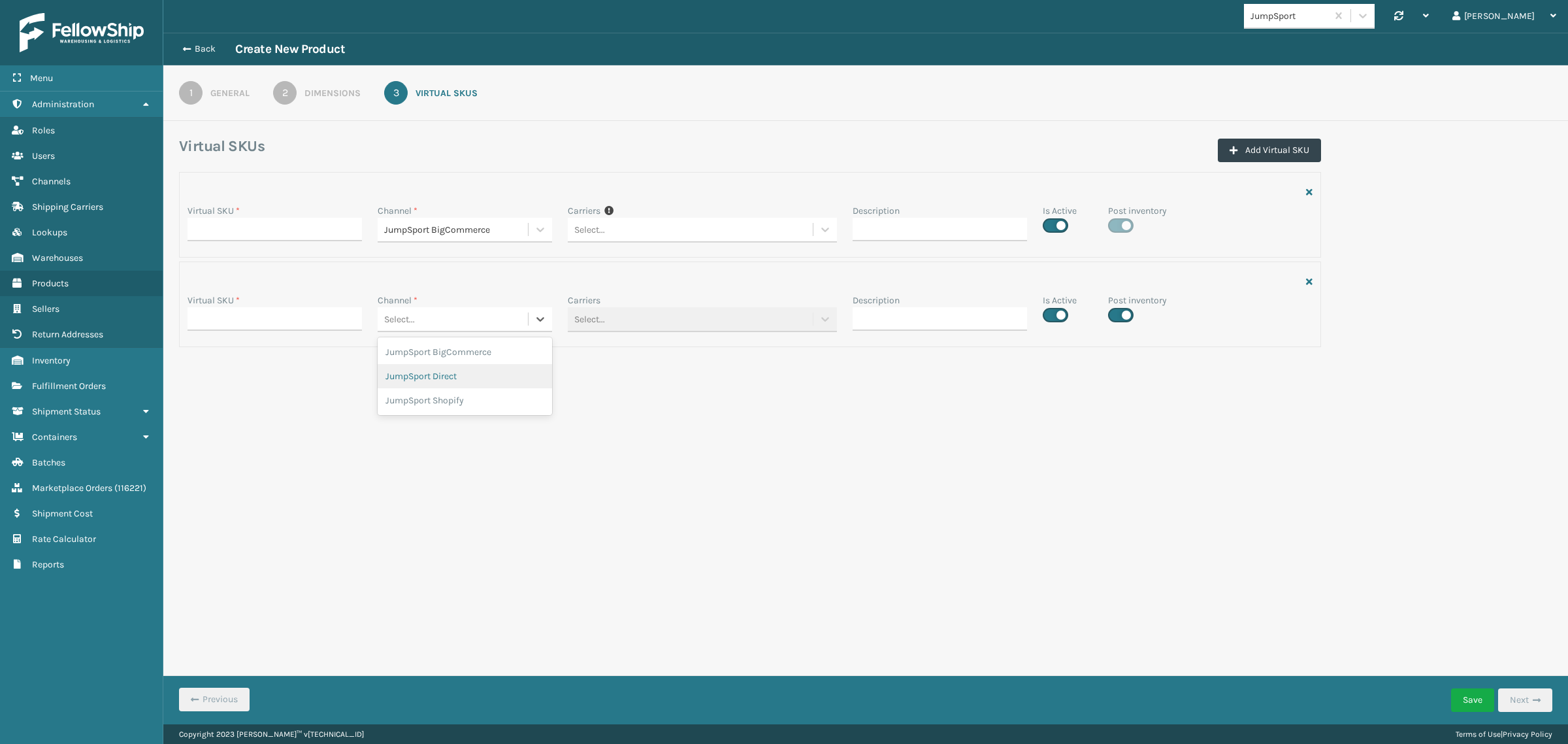
click at [458, 374] on div "JumpSport Direct" at bounding box center [465, 376] width 174 height 24
click at [1241, 158] on button "Add Virtual SKU" at bounding box center [1269, 150] width 103 height 24
click at [461, 413] on div "Select..." at bounding box center [453, 408] width 150 height 22
click at [437, 491] on div "JumpSport Shopify" at bounding box center [465, 490] width 174 height 24
click at [266, 229] on input "Virtual SKU *" at bounding box center [274, 229] width 174 height 24
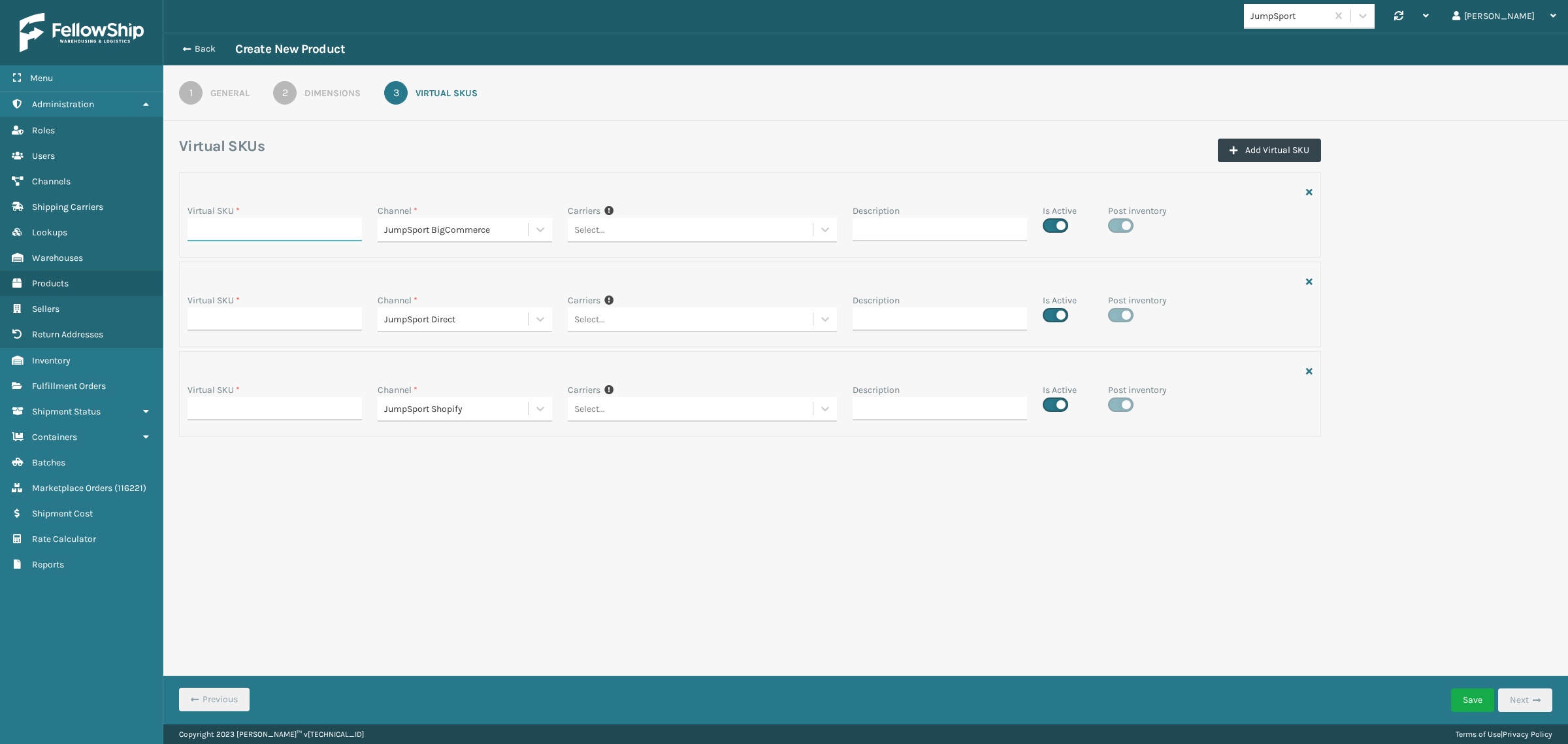
paste input "DLH-K-22206-02"
type input "DLH-K-22206-02"
click at [209, 315] on input "Virtual SKU *" at bounding box center [274, 319] width 174 height 24
paste input "DLH-K-22206-02"
type input "DLH-K-22206-02"
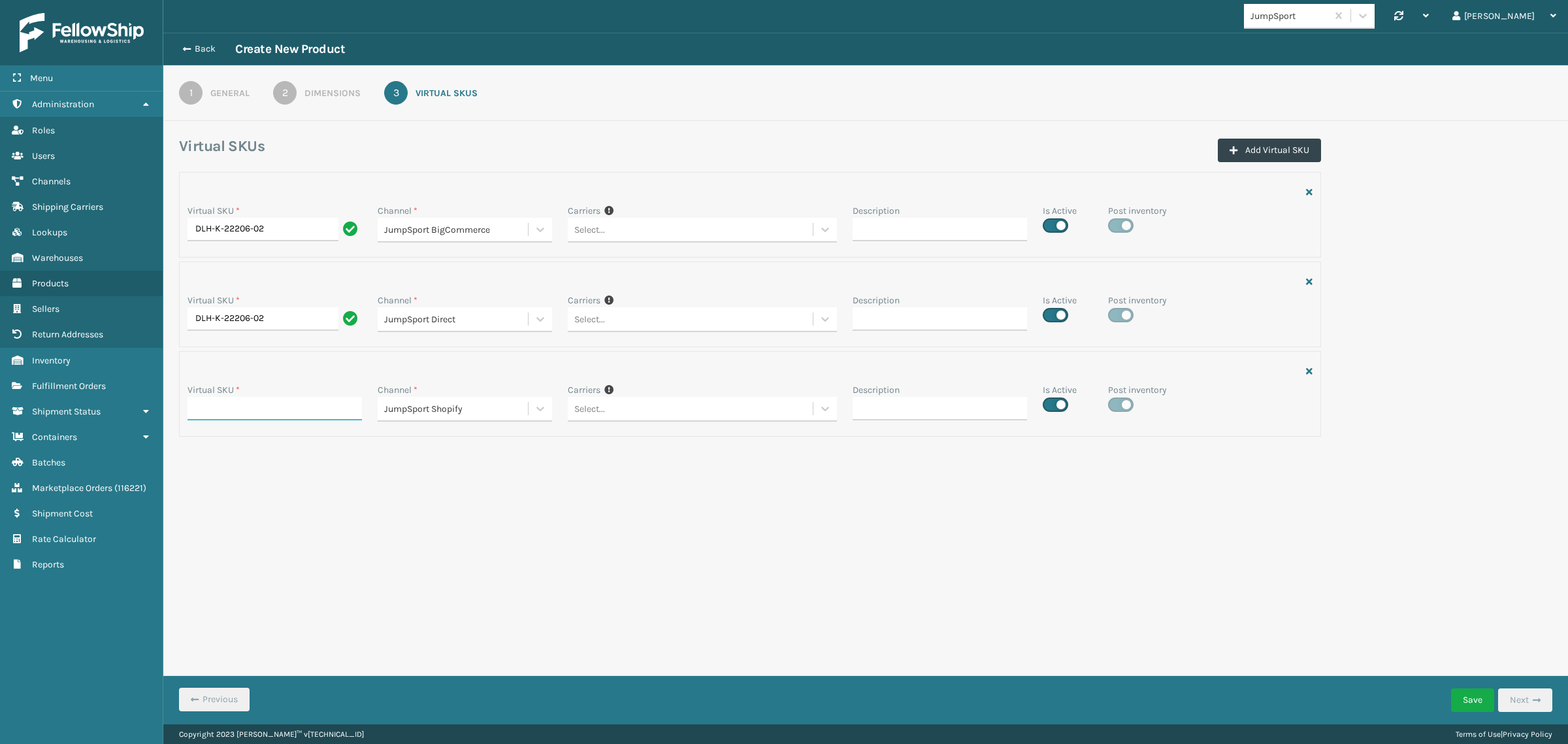
click at [217, 414] on input "Virtual SKU *" at bounding box center [274, 408] width 174 height 24
paste input "DLH-K-22206-02"
type input "DLH-K-22206-02"
click at [188, 92] on div "1" at bounding box center [191, 93] width 24 height 24
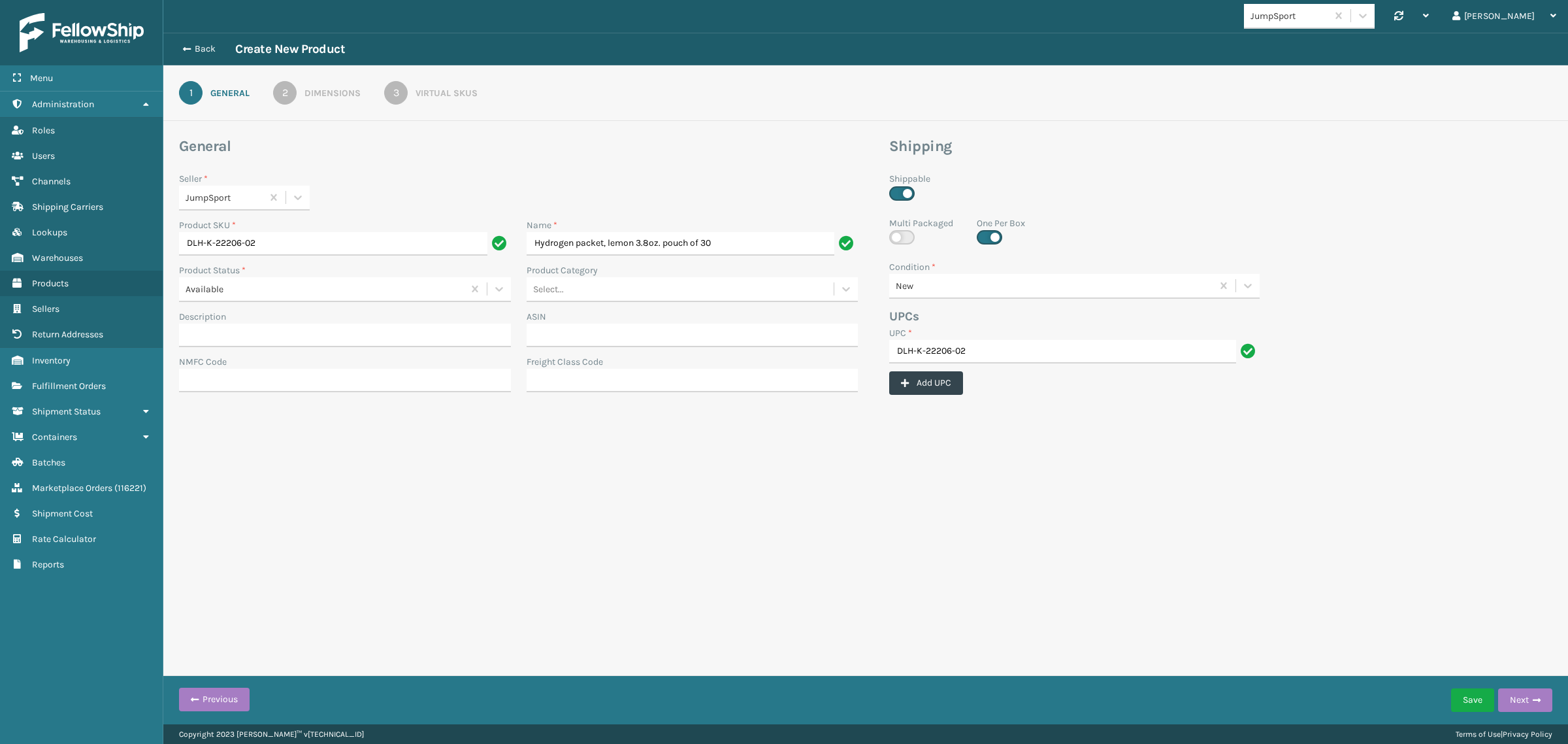
click at [299, 98] on link "2 Dimensions" at bounding box center [317, 93] width 135 height 24
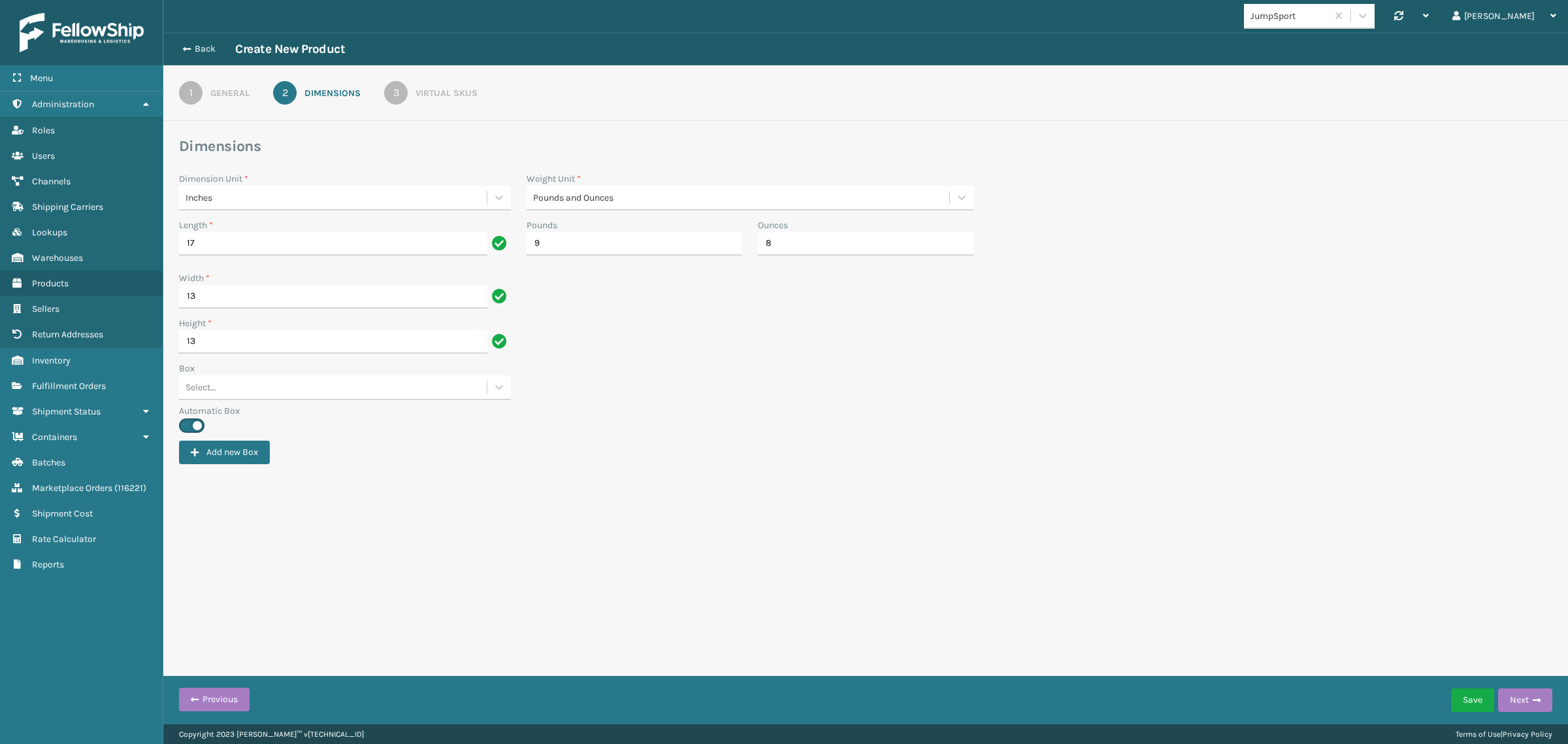
click at [392, 94] on div "3" at bounding box center [396, 93] width 24 height 24
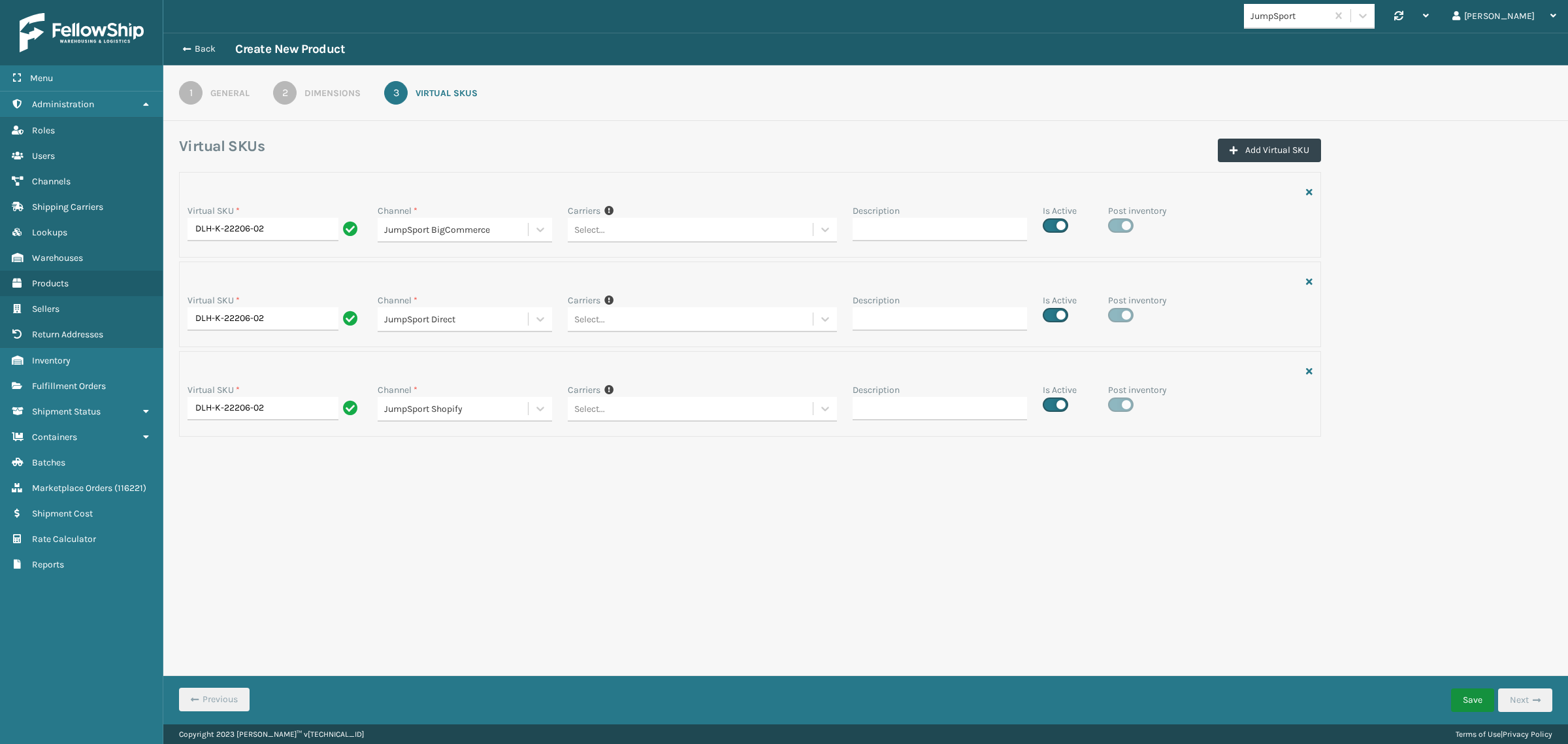
click at [1464, 702] on button "Save" at bounding box center [1472, 700] width 43 height 24
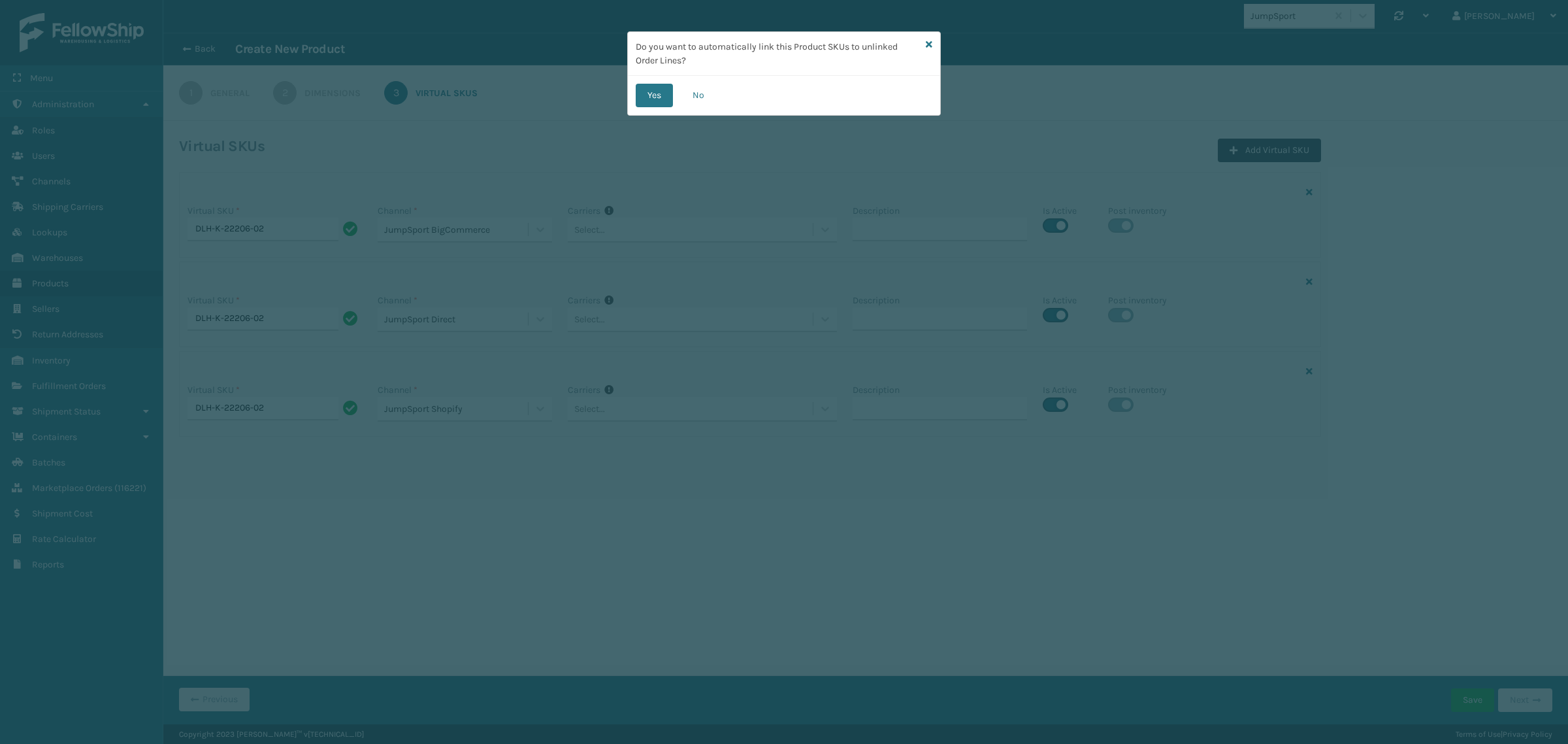
click at [649, 94] on button "Yes" at bounding box center [654, 95] width 37 height 24
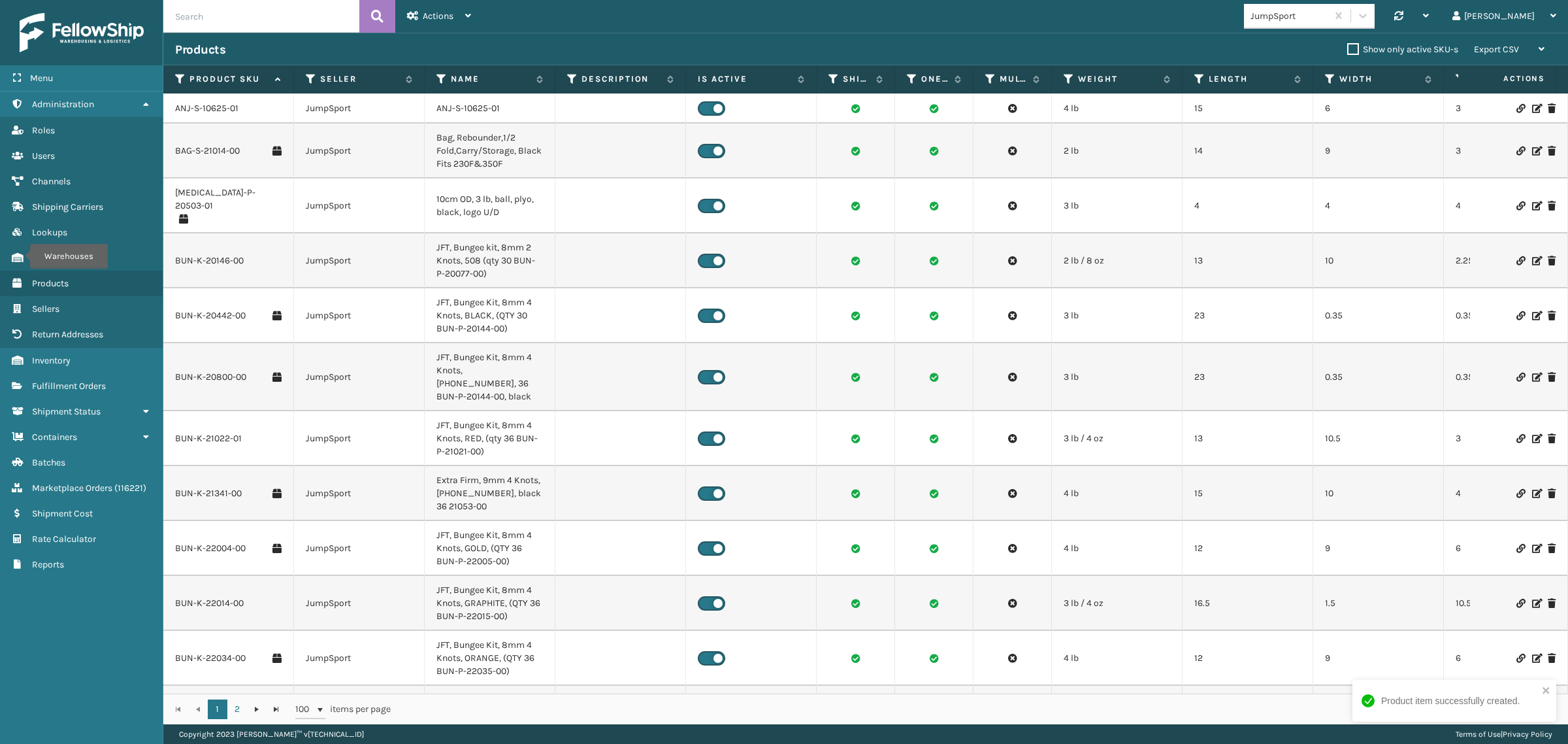
click at [222, 17] on input "text" at bounding box center [261, 16] width 196 height 33
paste input "DLH-K-22206-01"
type input "DLH-K-22206-0"
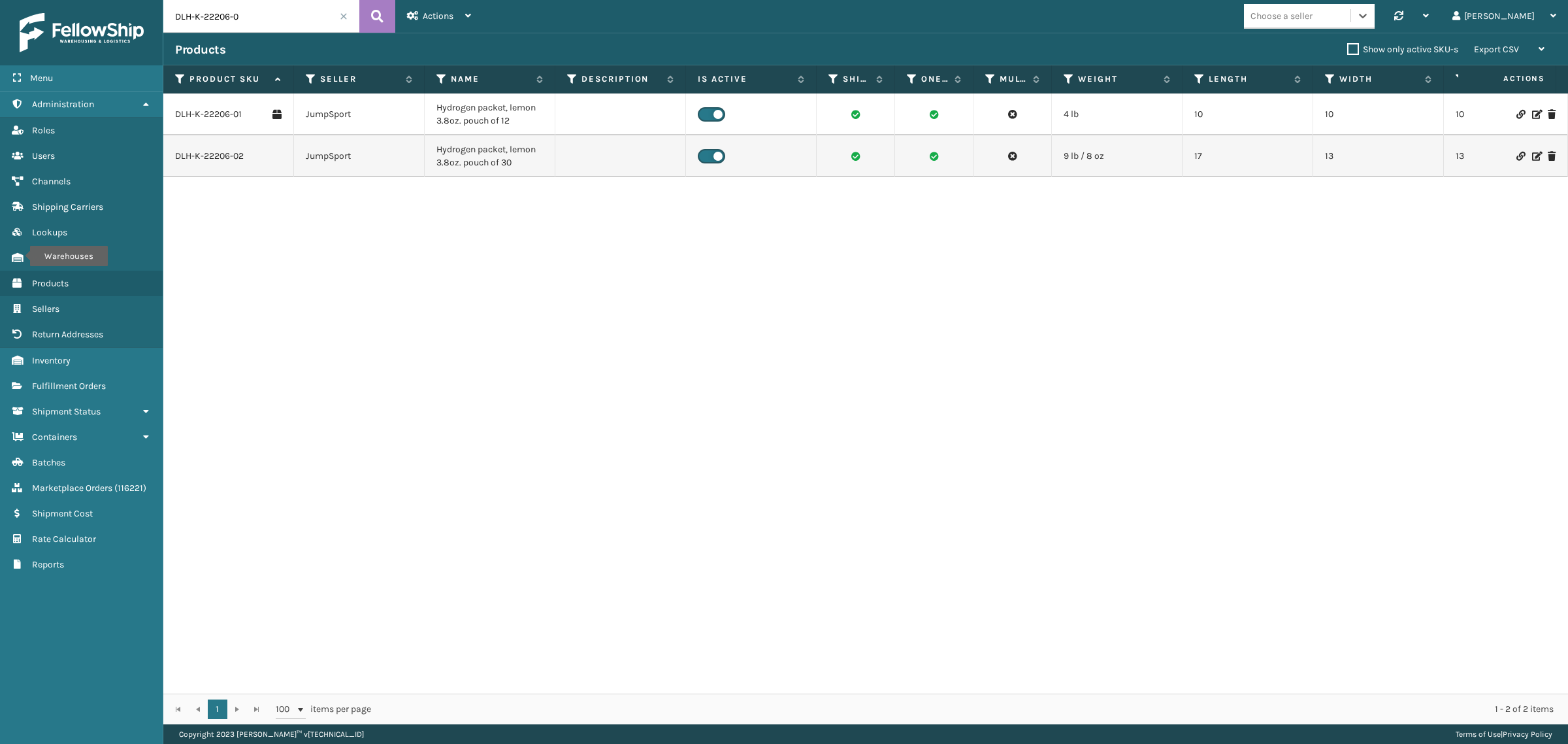
click at [340, 17] on span at bounding box center [343, 16] width 8 height 8
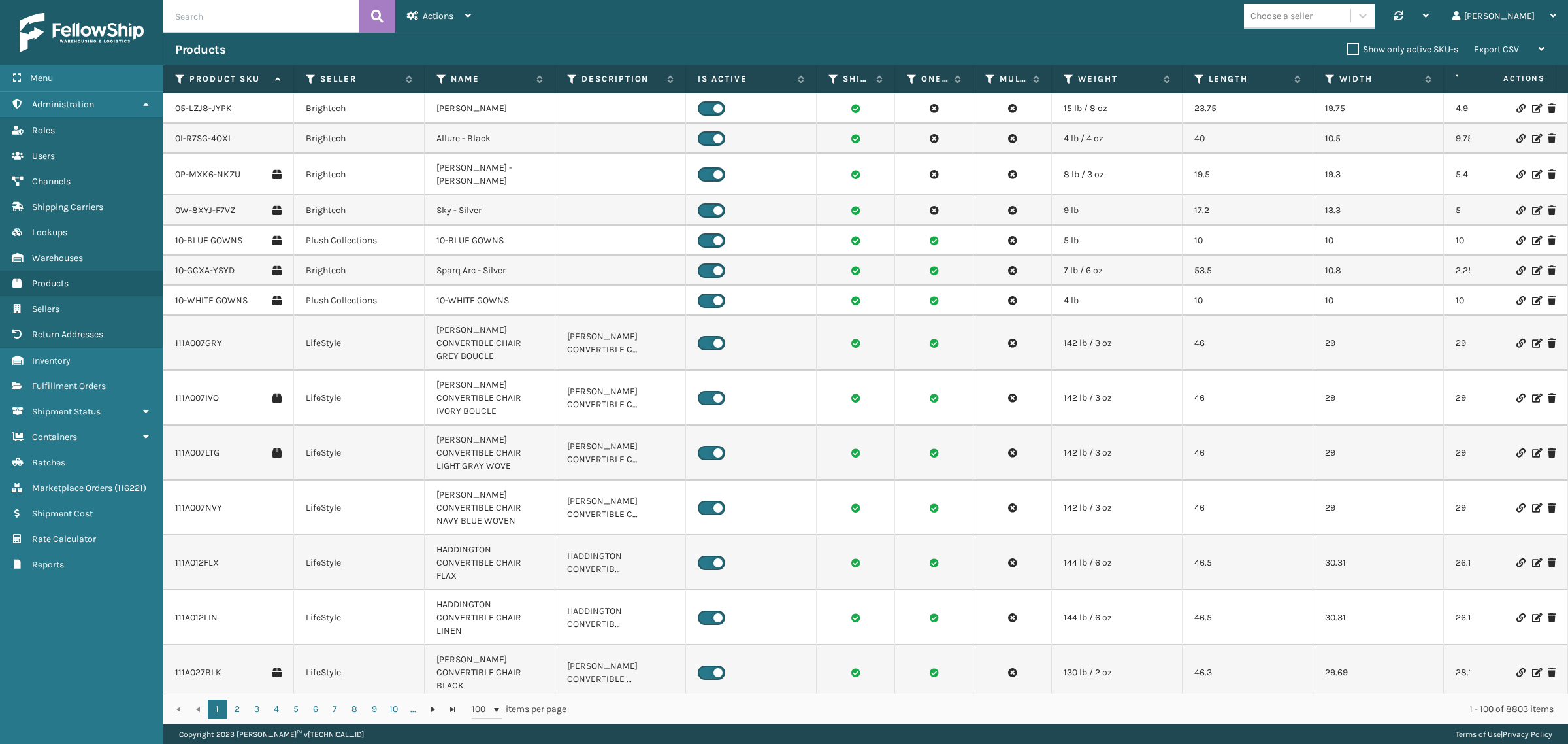
click at [717, 26] on div "Choose a seller Synchronise all channels Gil Log Out" at bounding box center [1025, 16] width 1085 height 33
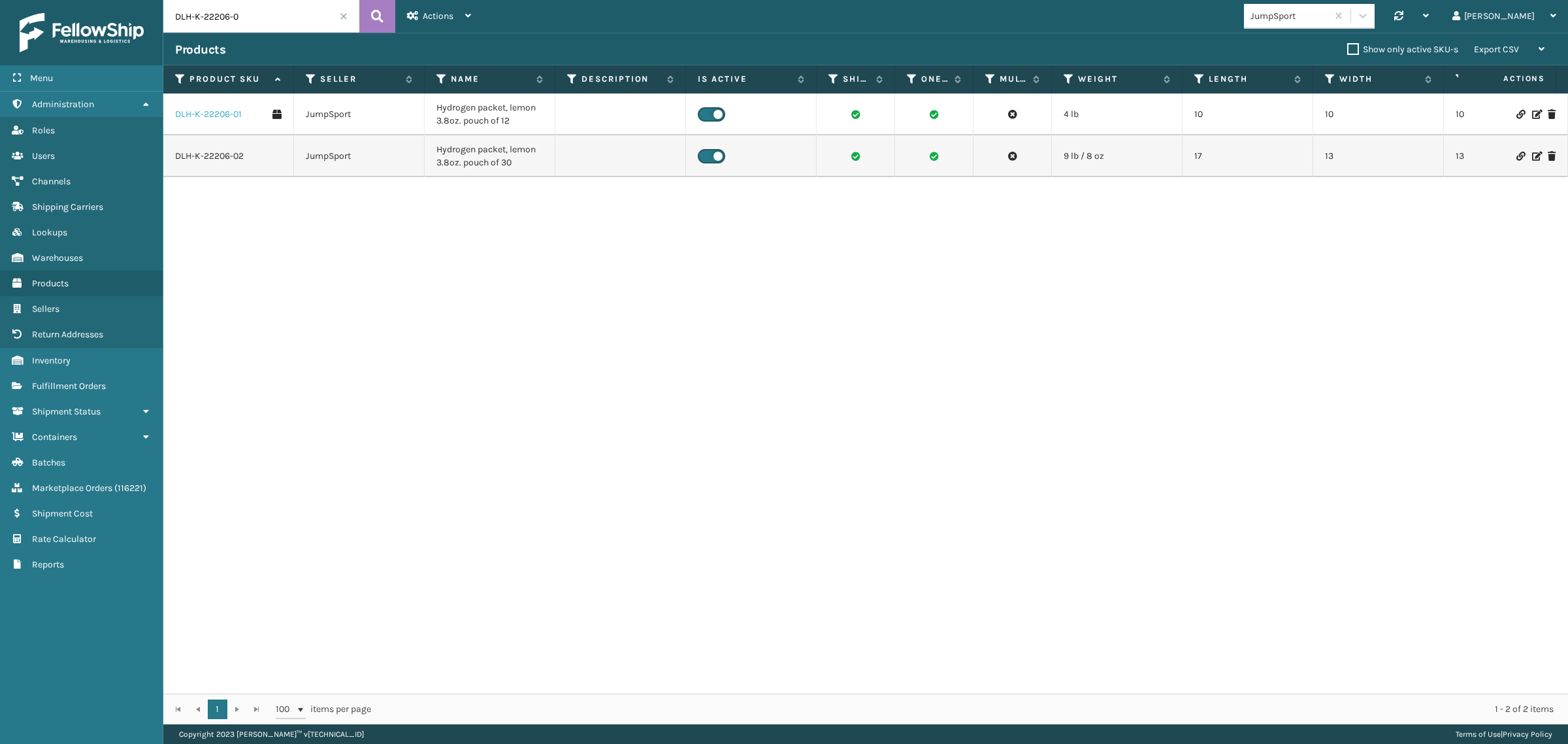
click at [211, 115] on link "DLH-K-22206-01" at bounding box center [208, 114] width 67 height 13
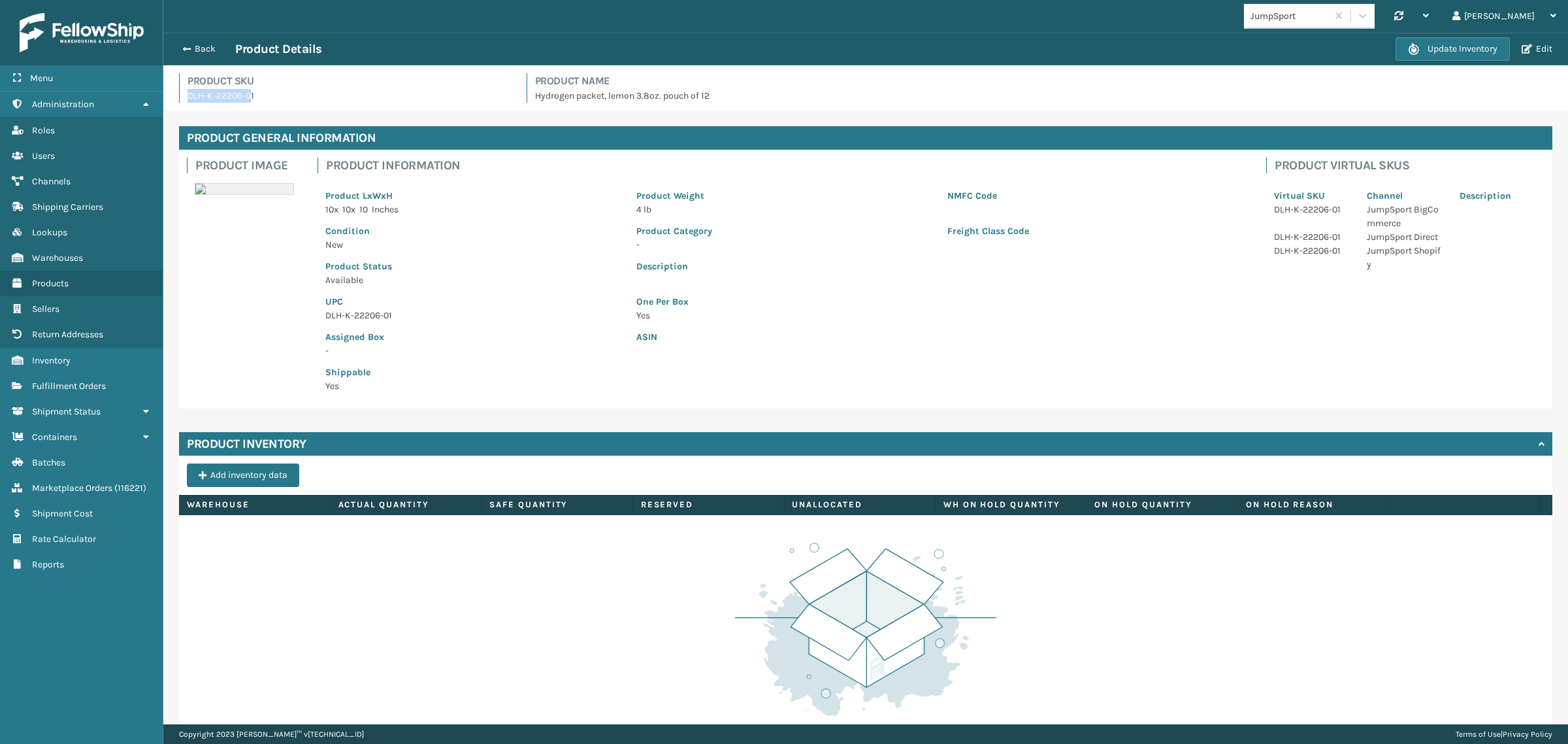
drag, startPoint x: 188, startPoint y: 92, endPoint x: 249, endPoint y: 104, distance: 62.2
click at [249, 104] on div "Product SKU DLH-K-22206-01 Product Name Hydrogen packet, lemon 3.8oz. pouch of …" at bounding box center [865, 92] width 1389 height 38
copy p "DLH-K-22206-0"
click at [308, 103] on div "Product SKU DLH-K-22206-01 Product Name Hydrogen packet, lemon 3.8oz. pouch of …" at bounding box center [865, 92] width 1389 height 38
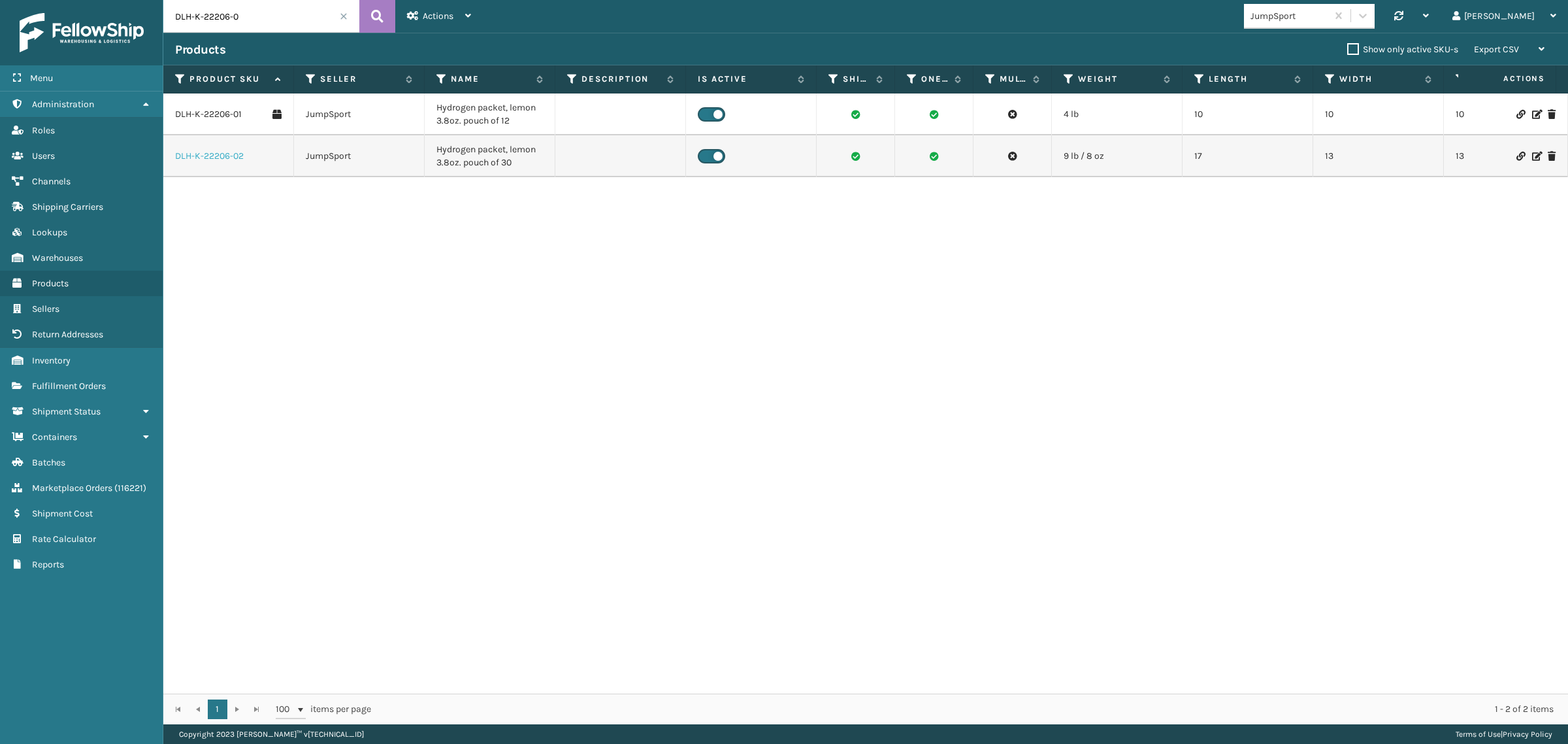
click at [208, 158] on link "DLH-K-22206-02" at bounding box center [209, 156] width 69 height 13
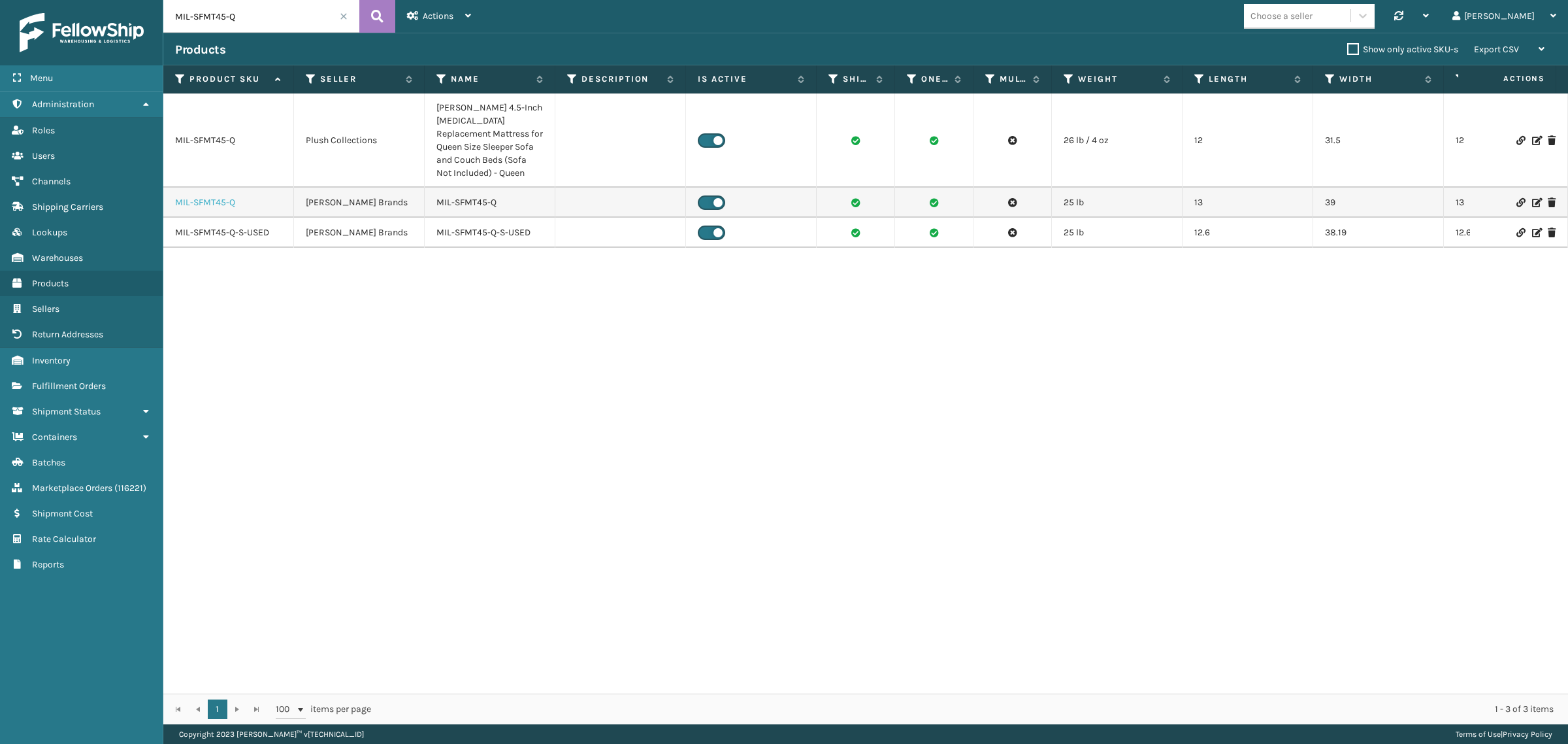
click at [201, 199] on link "MIL-SFMT45-Q" at bounding box center [205, 202] width 60 height 13
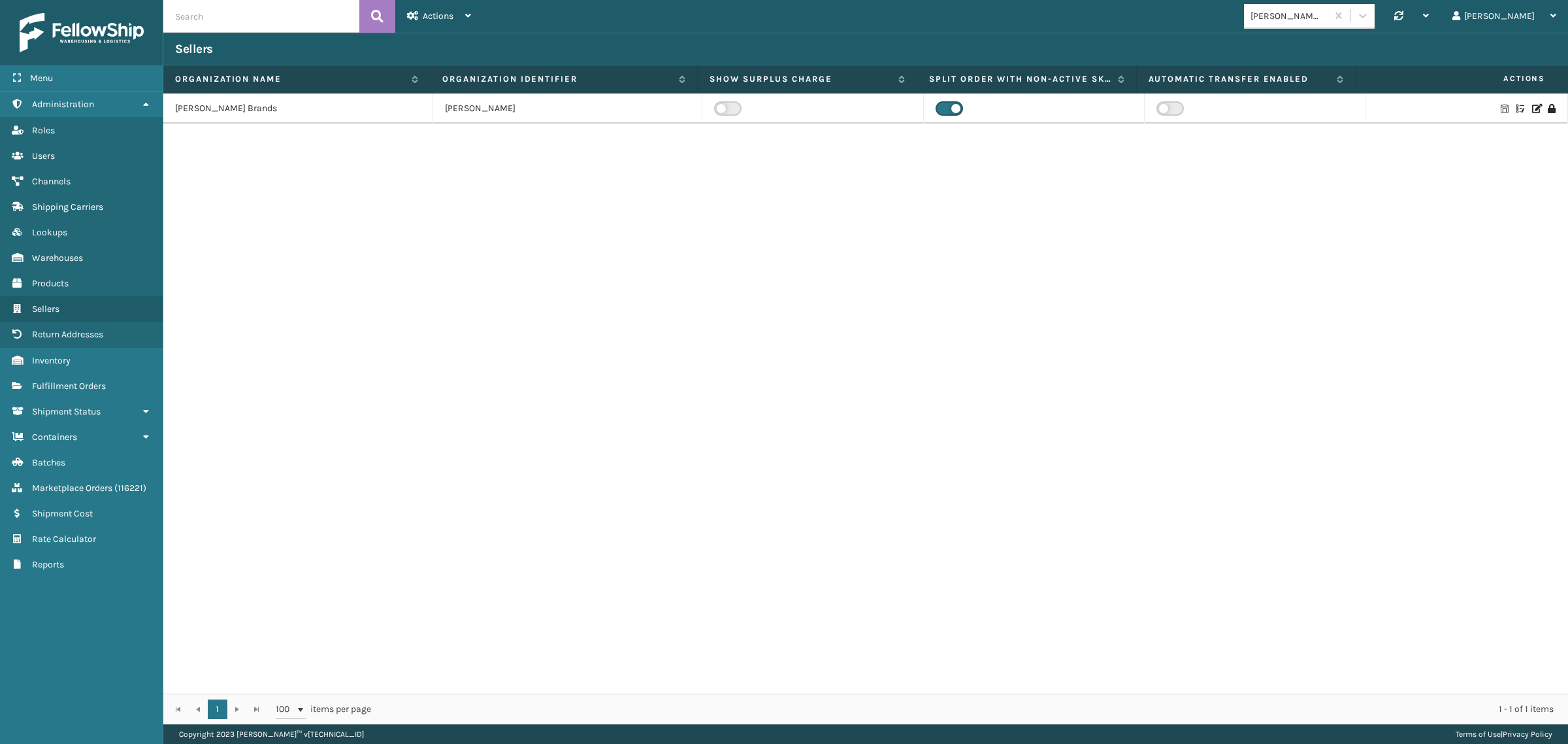
click at [1532, 108] on icon at bounding box center [1535, 108] width 8 height 9
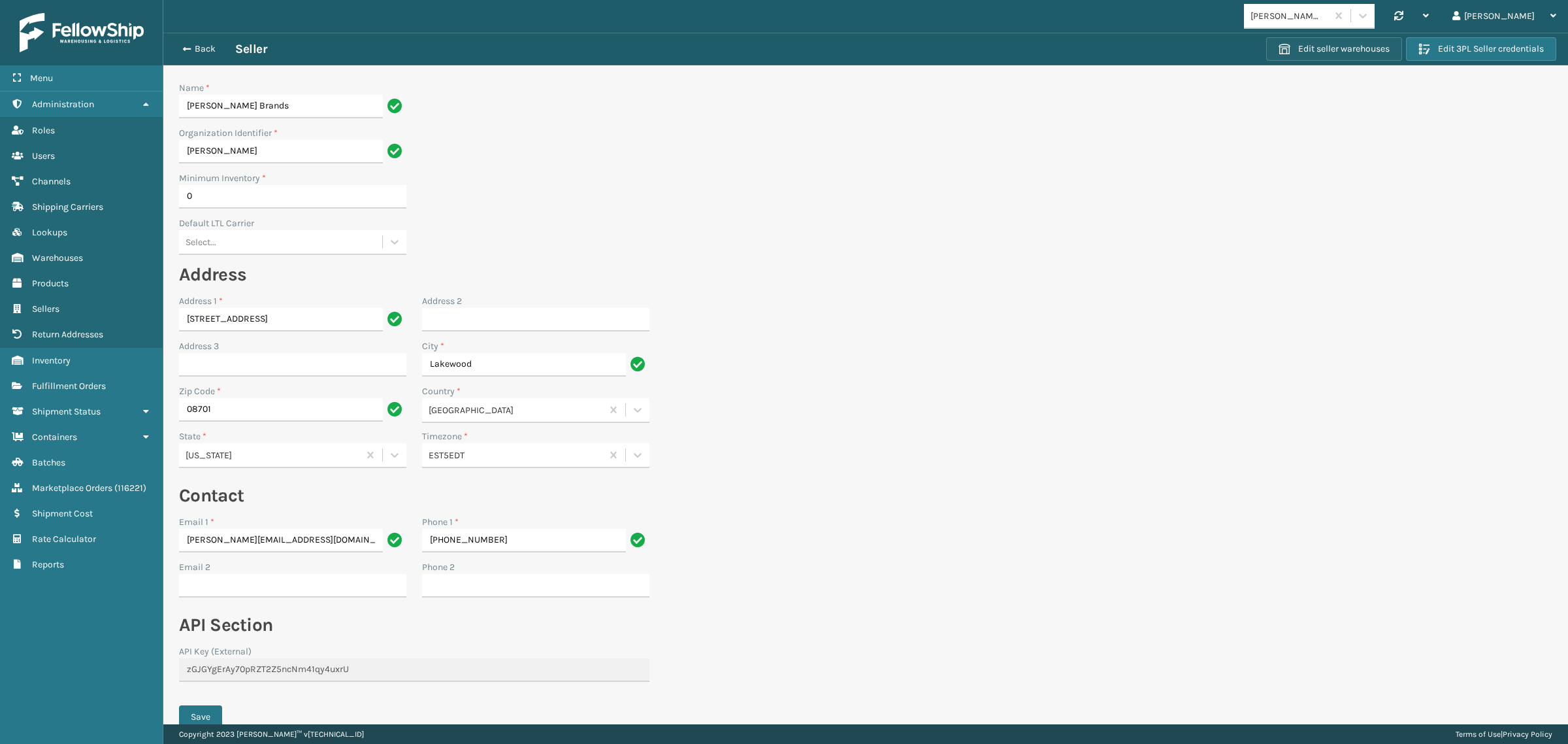
click at [1285, 53] on button "Edit seller warehouses" at bounding box center [1334, 49] width 136 height 24
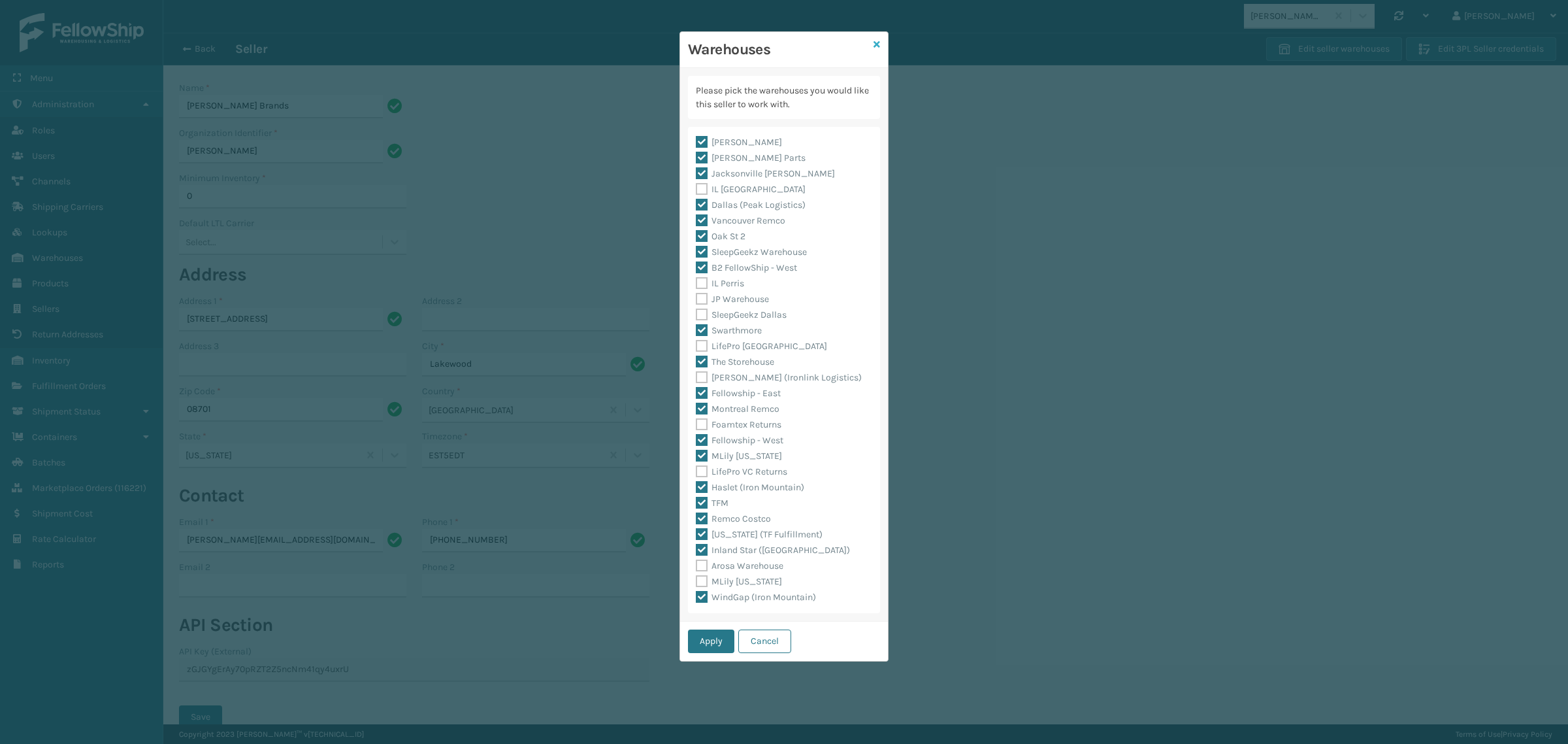
click at [874, 43] on icon at bounding box center [876, 44] width 6 height 9
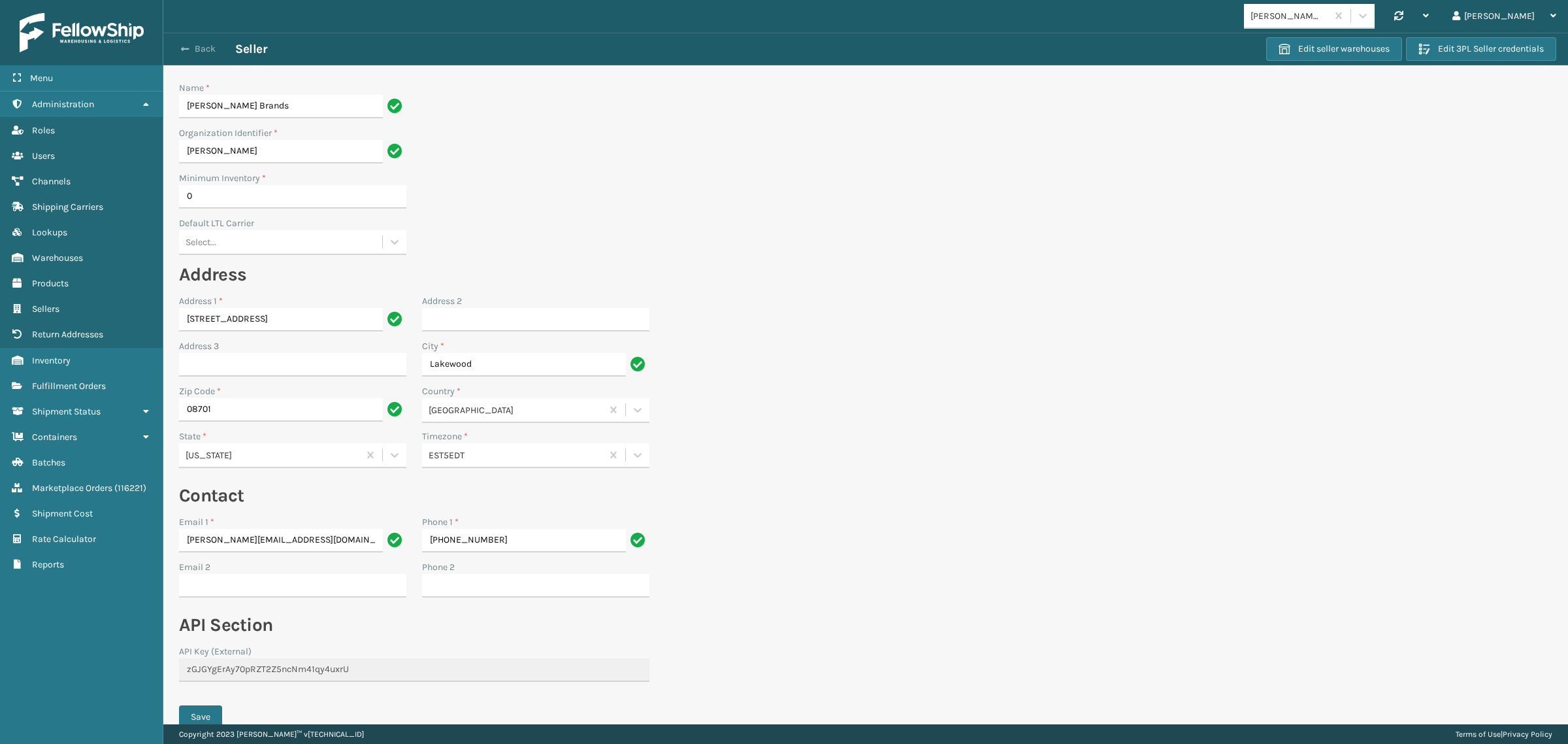
click at [200, 47] on button "Back" at bounding box center [205, 49] width 60 height 12
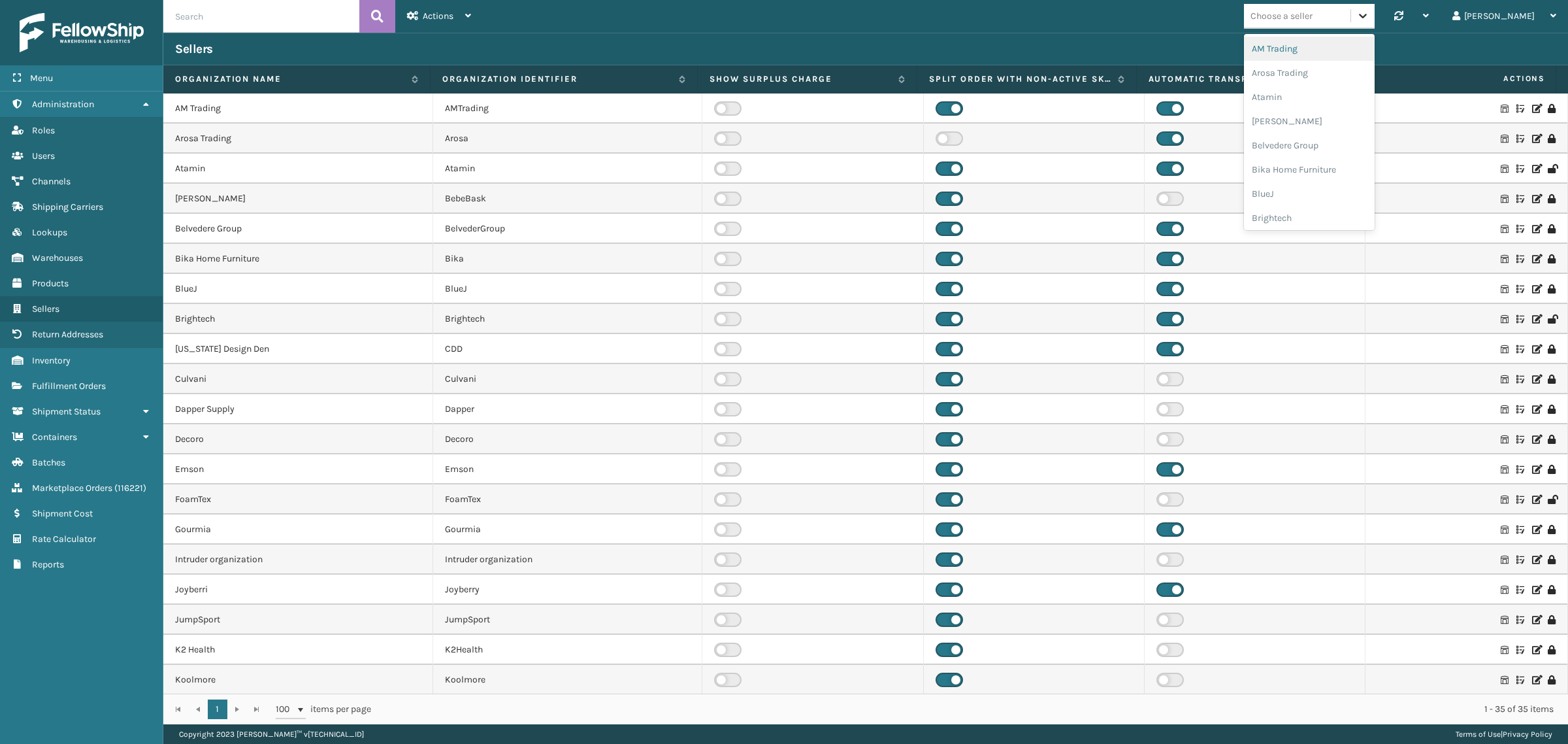
click at [1369, 15] on icon at bounding box center [1362, 15] width 13 height 13
click at [1357, 134] on div "Plush Collections" at bounding box center [1309, 144] width 131 height 24
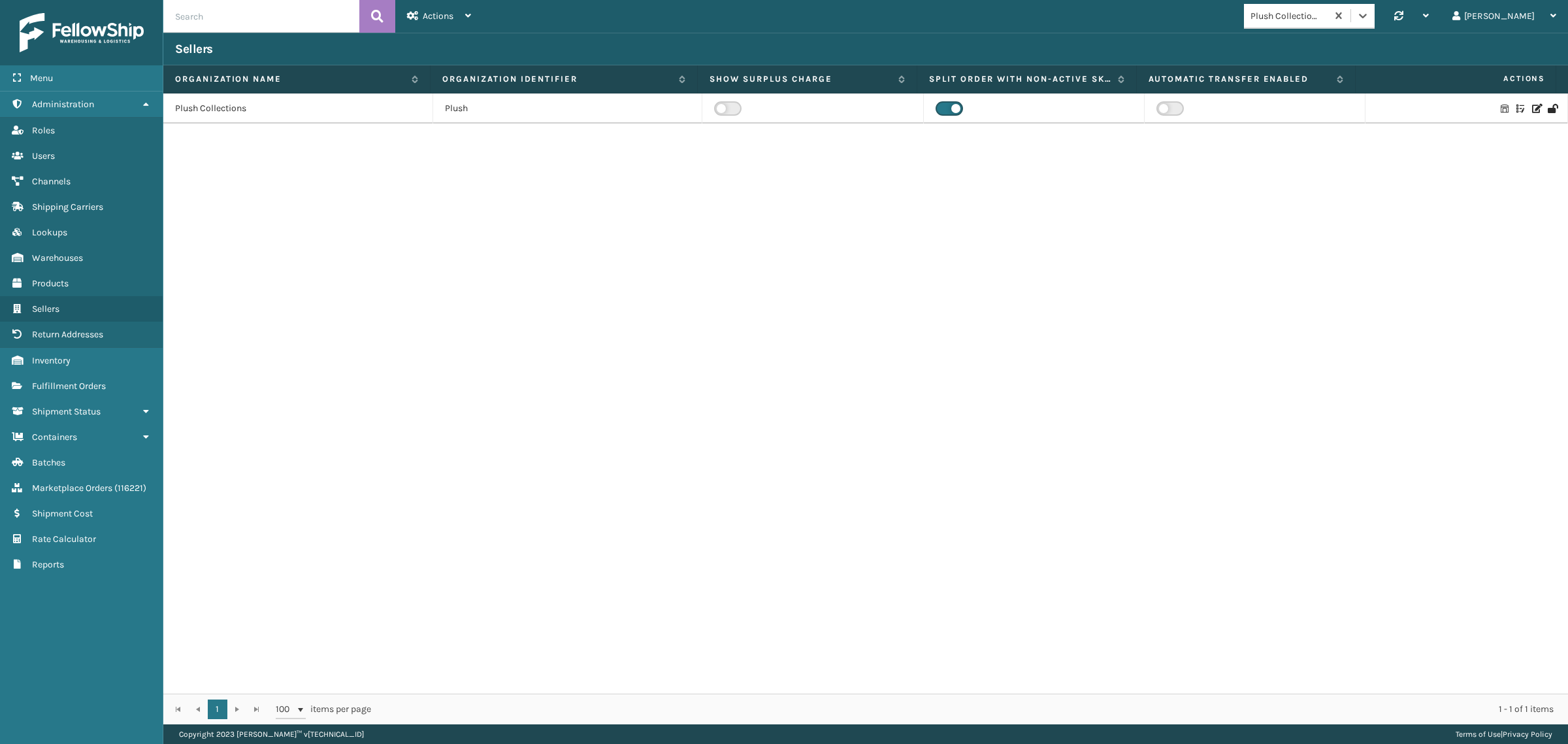
click at [1501, 106] on icon at bounding box center [1504, 108] width 8 height 9
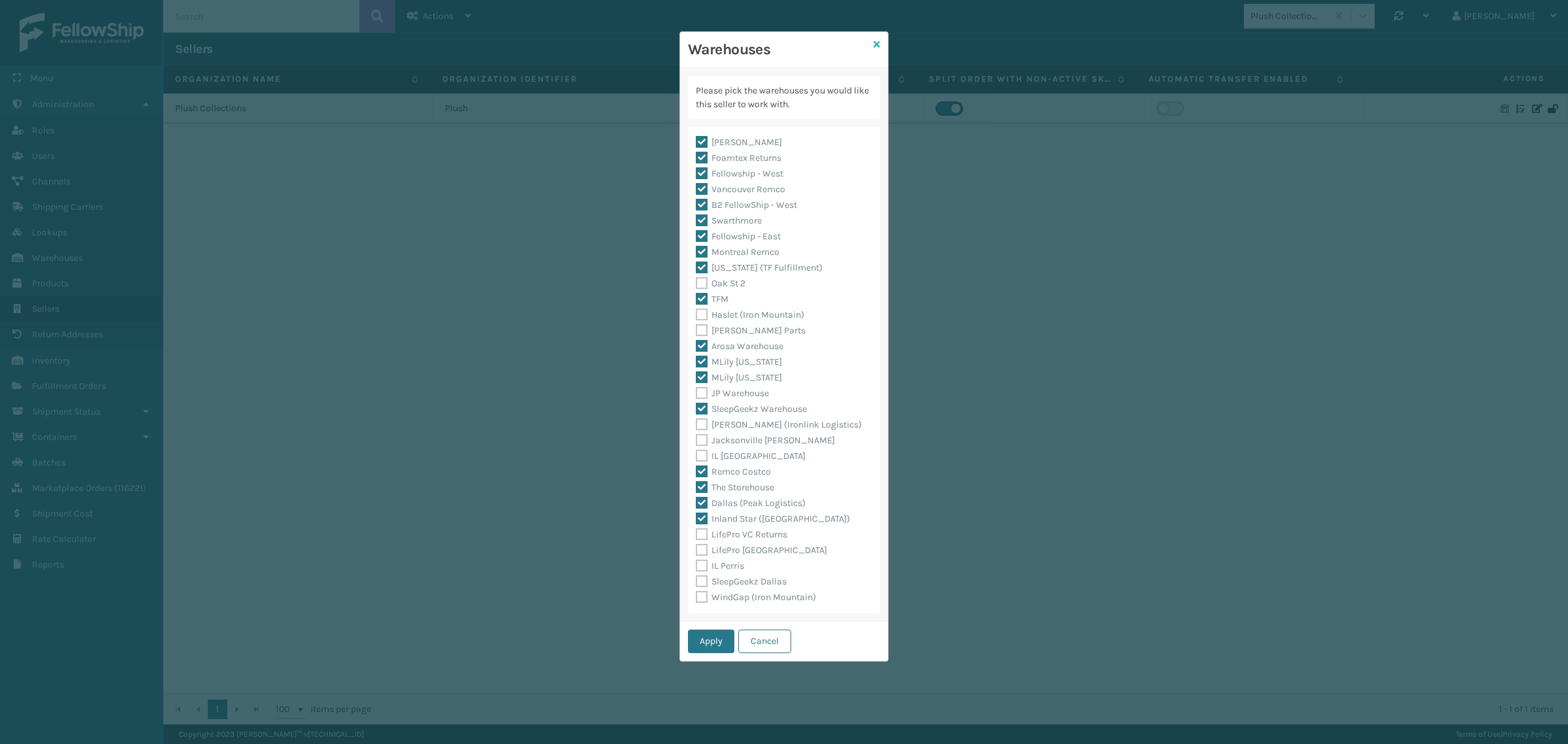
click at [877, 44] on icon at bounding box center [876, 44] width 6 height 9
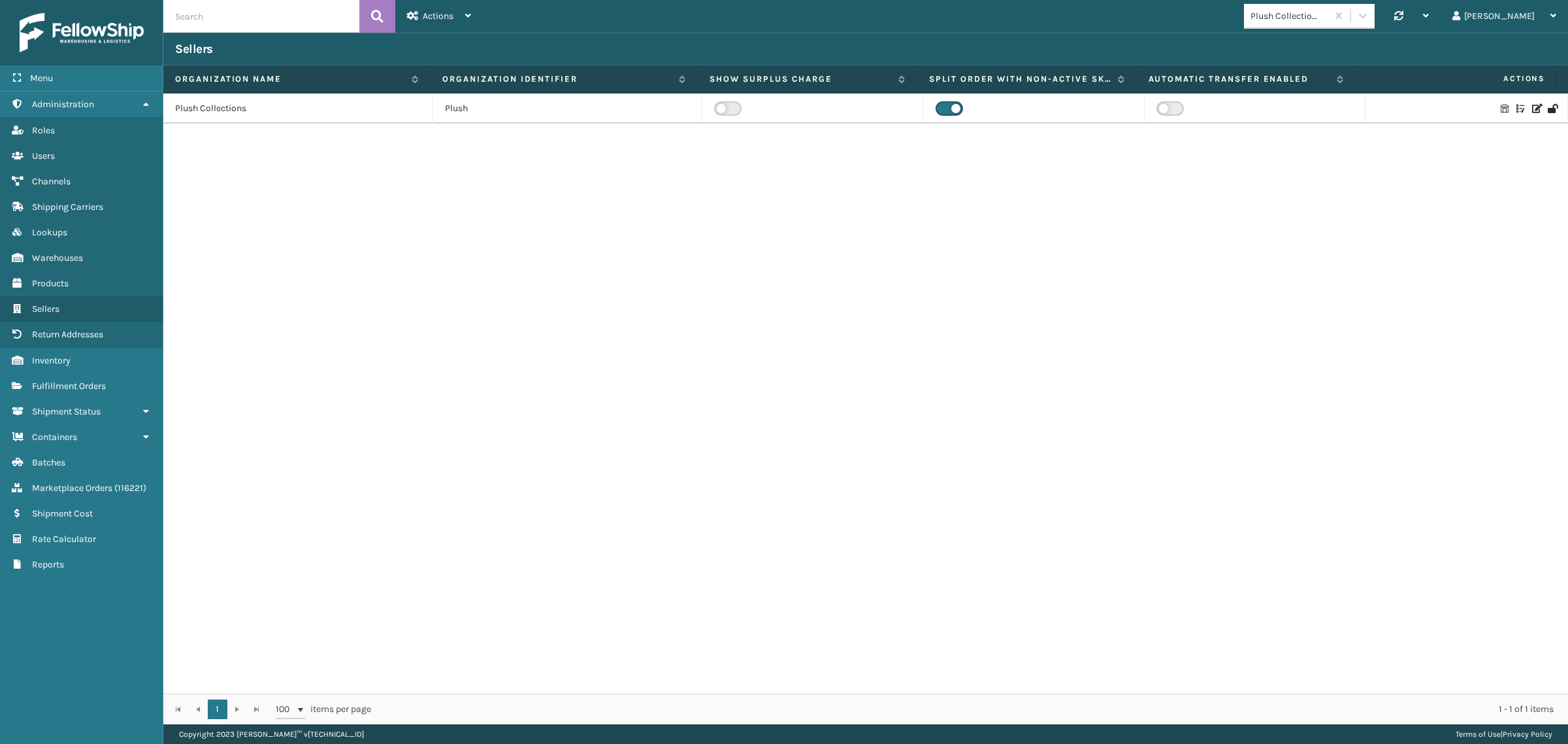
click at [1532, 106] on icon at bounding box center [1535, 108] width 8 height 9
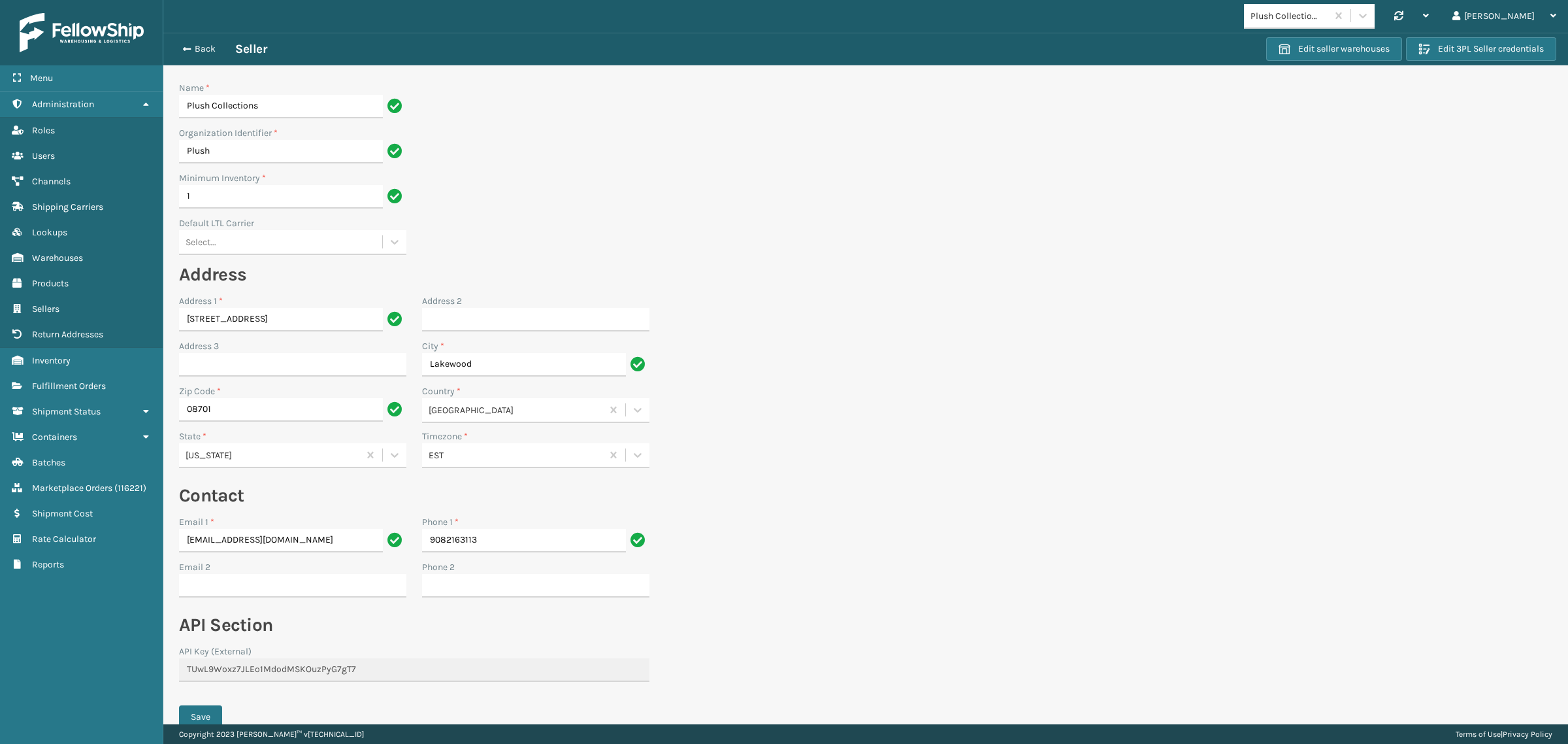
click at [248, 47] on h3 "Seller" at bounding box center [251, 49] width 31 height 16
click at [210, 44] on button "Back" at bounding box center [205, 49] width 60 height 12
